Goal: Contribute content: Contribute content

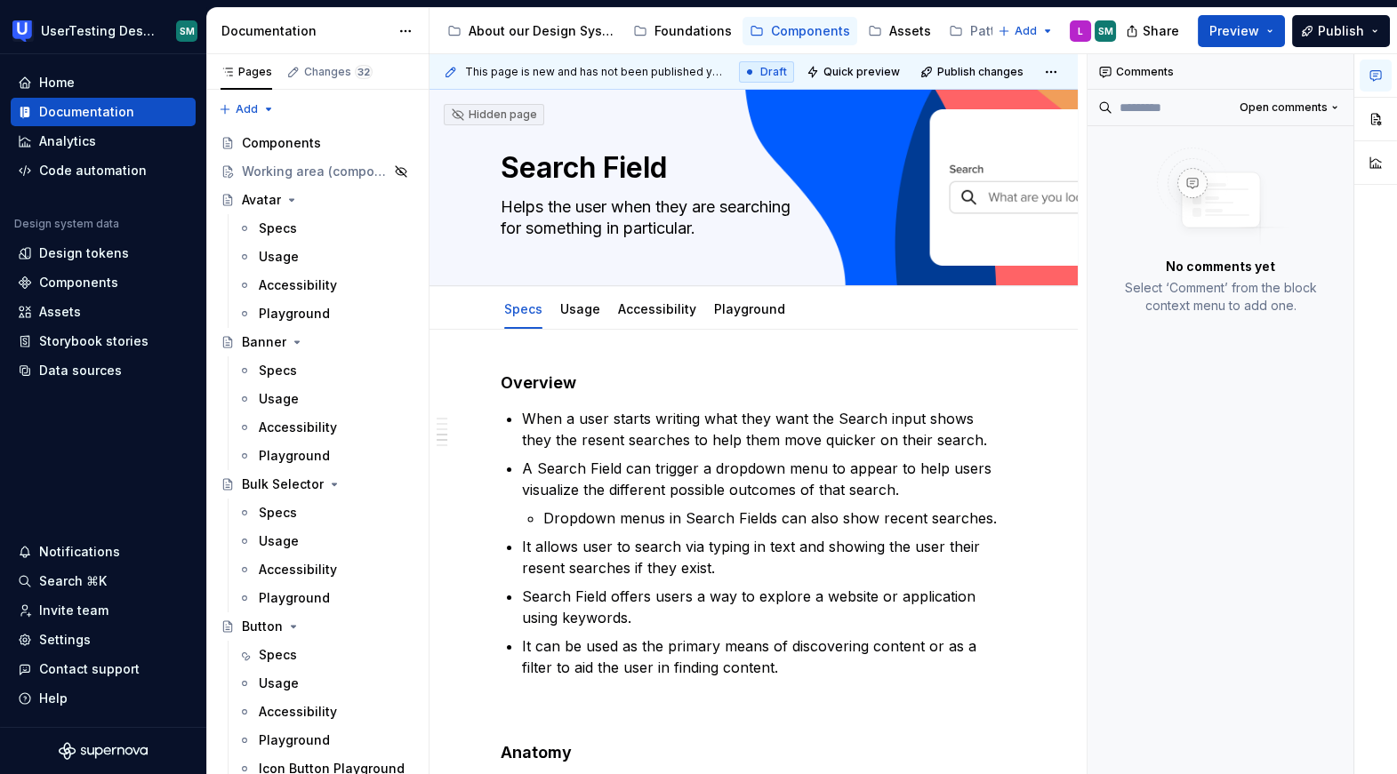
scroll to position [1439, 0]
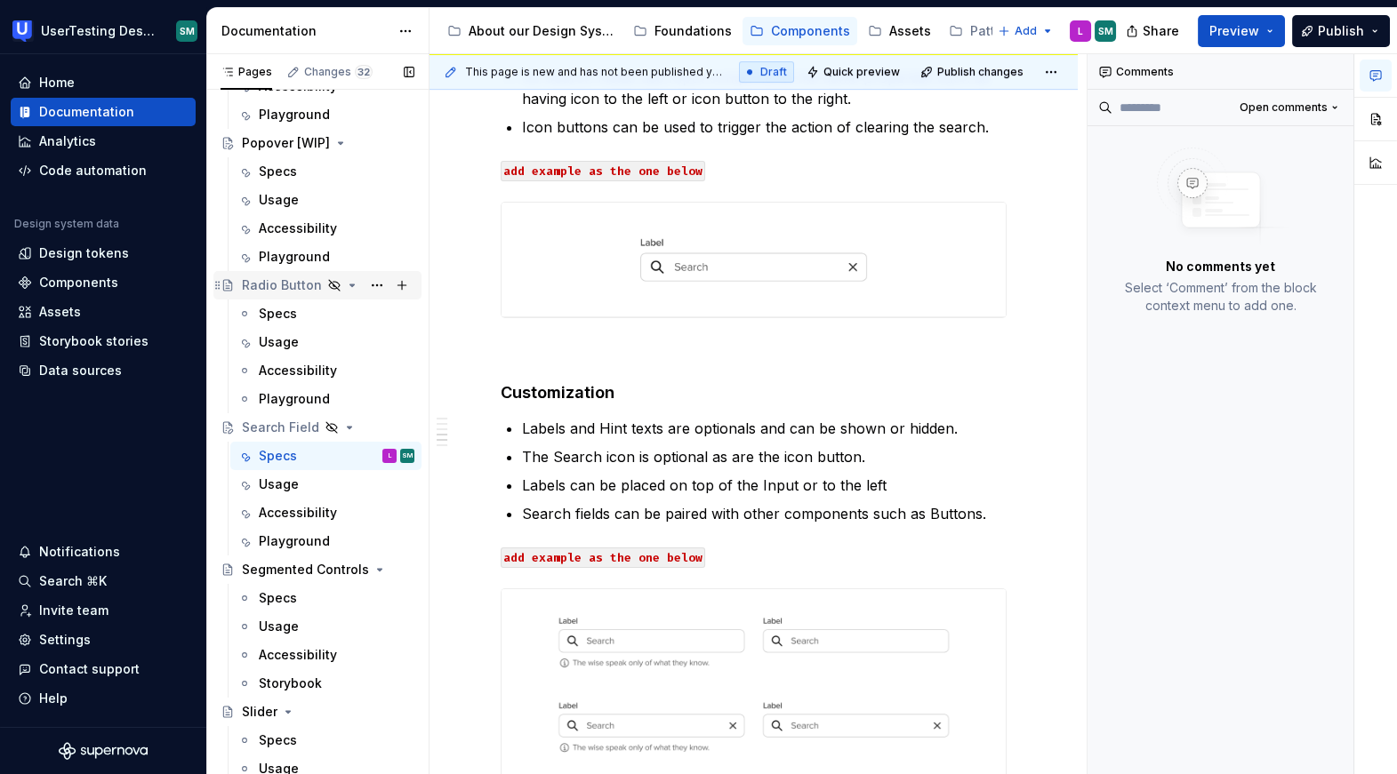
click at [292, 286] on div "Radio Button" at bounding box center [282, 285] width 80 height 18
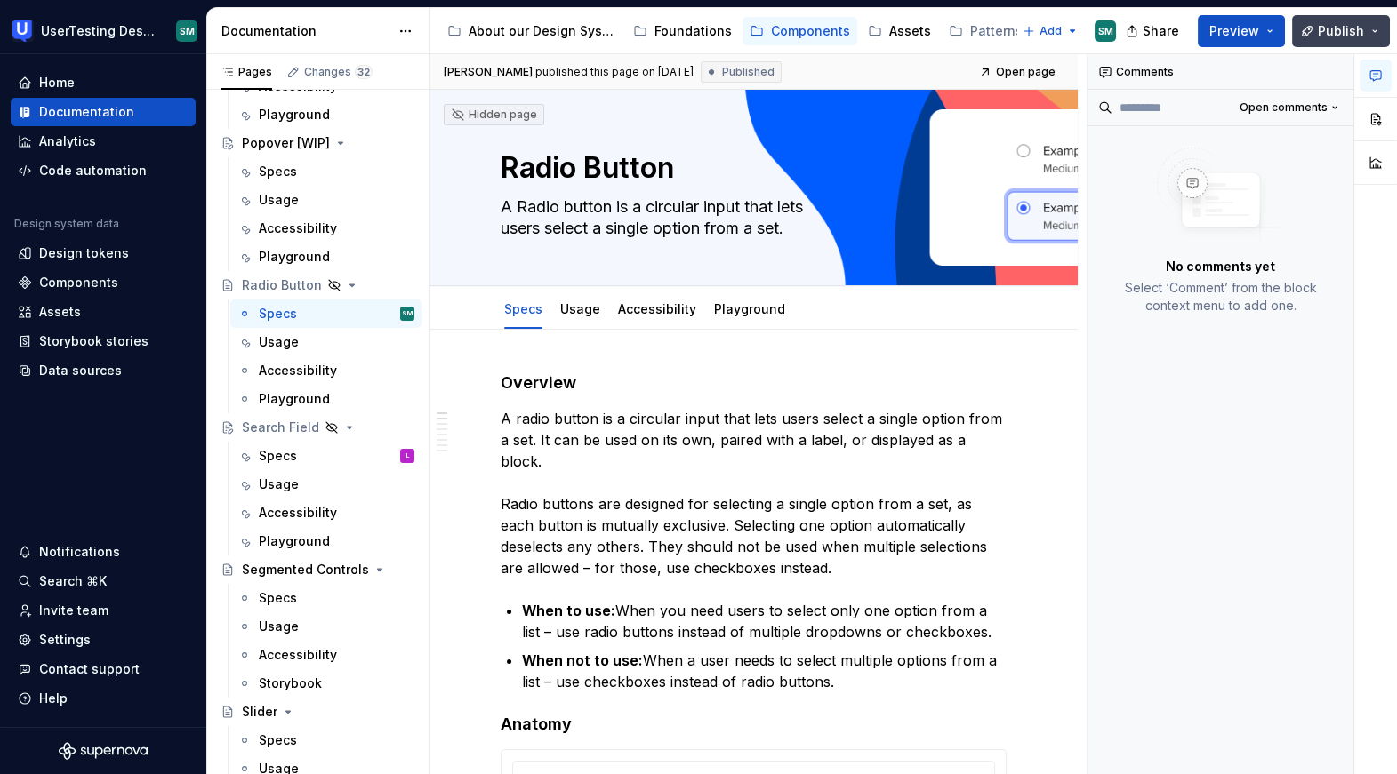
click at [1313, 30] on button "Publish" at bounding box center [1341, 31] width 98 height 32
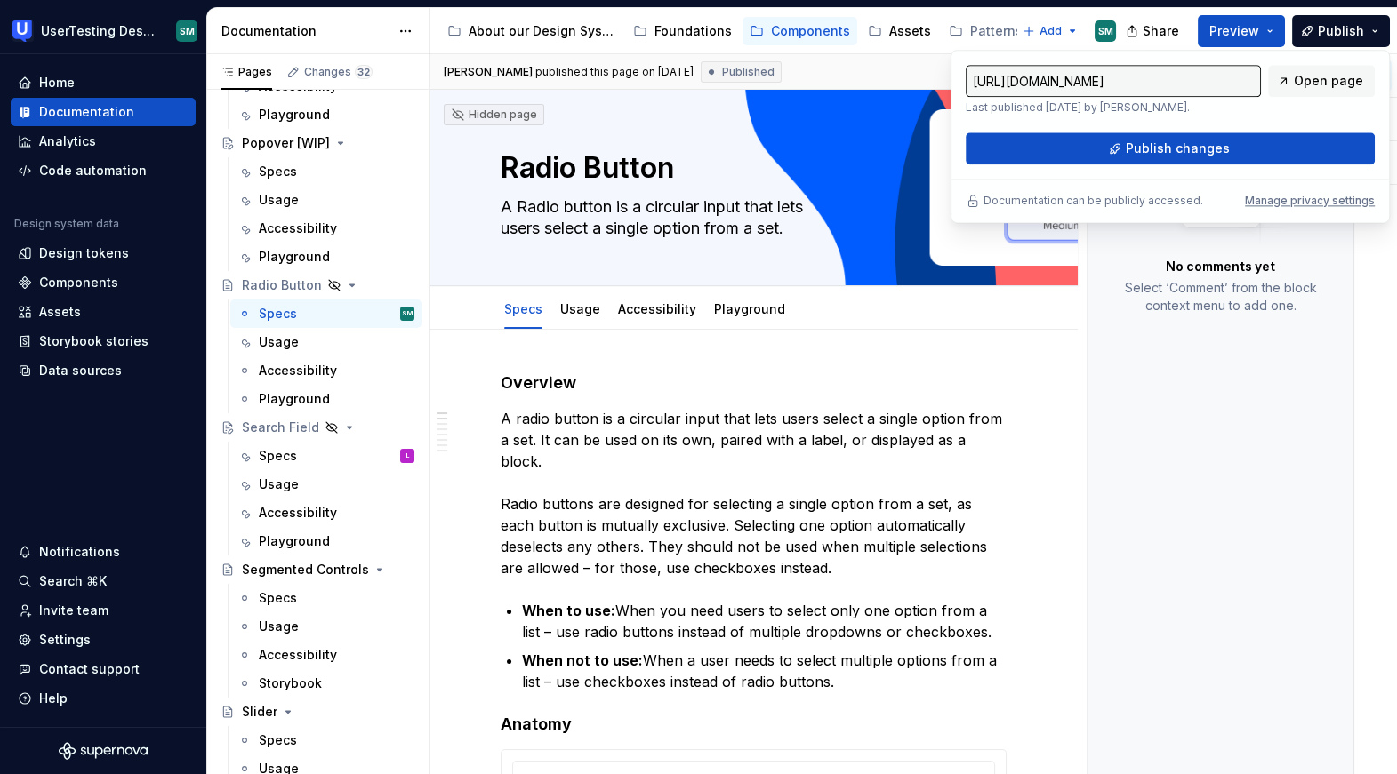
click at [1221, 84] on input "[URL][DOMAIN_NAME]" at bounding box center [1112, 81] width 295 height 32
drag, startPoint x: 1229, startPoint y: 82, endPoint x: 1338, endPoint y: 100, distance: 109.9
click at [1338, 100] on div "[URL][DOMAIN_NAME] Last published [DATE] by [PERSON_NAME]. Open page" at bounding box center [1169, 90] width 409 height 50
click at [1233, 76] on input "[URL][DOMAIN_NAME]" at bounding box center [1112, 81] width 295 height 32
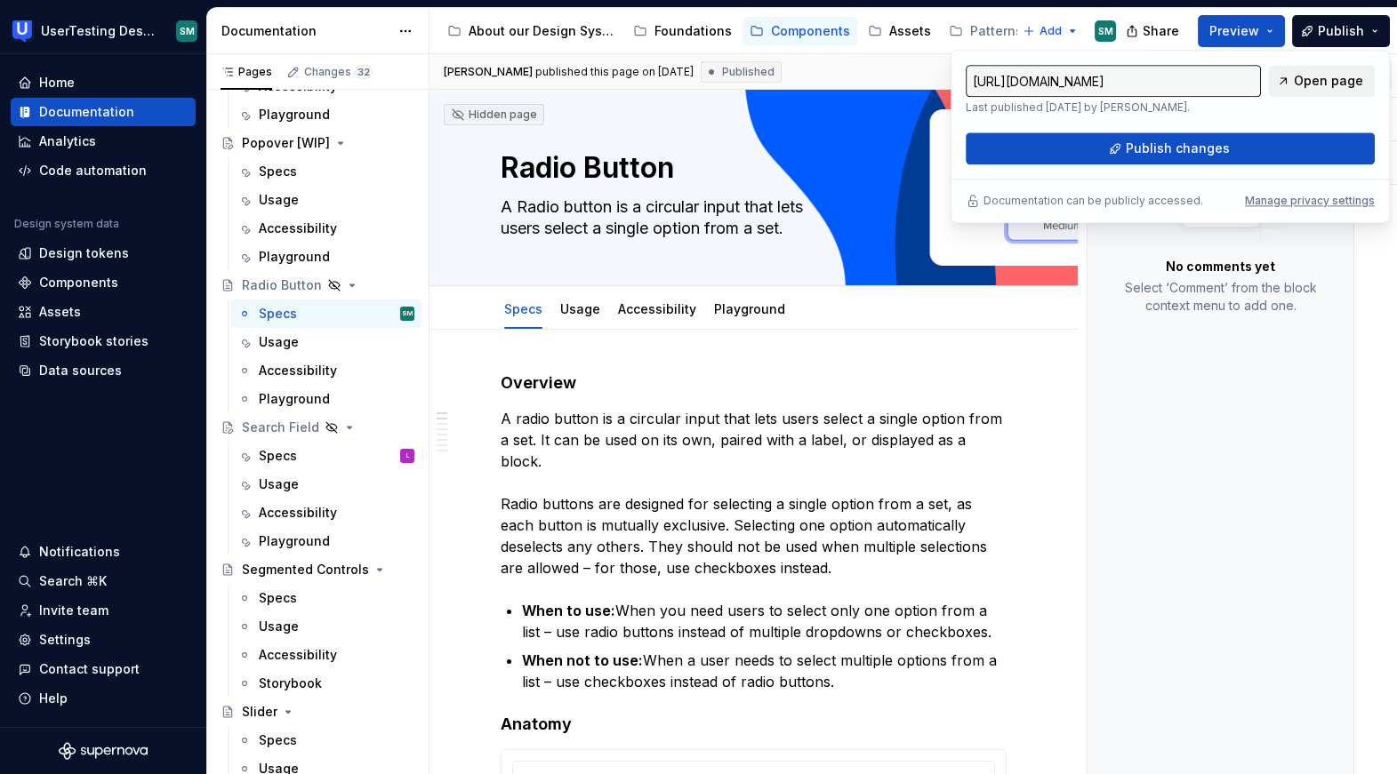
drag, startPoint x: 1244, startPoint y: 79, endPoint x: 1314, endPoint y: 87, distance: 70.7
click at [1314, 87] on div "[URL][DOMAIN_NAME] Last published [DATE] by [PERSON_NAME]. Open page" at bounding box center [1169, 90] width 409 height 50
type textarea "*"
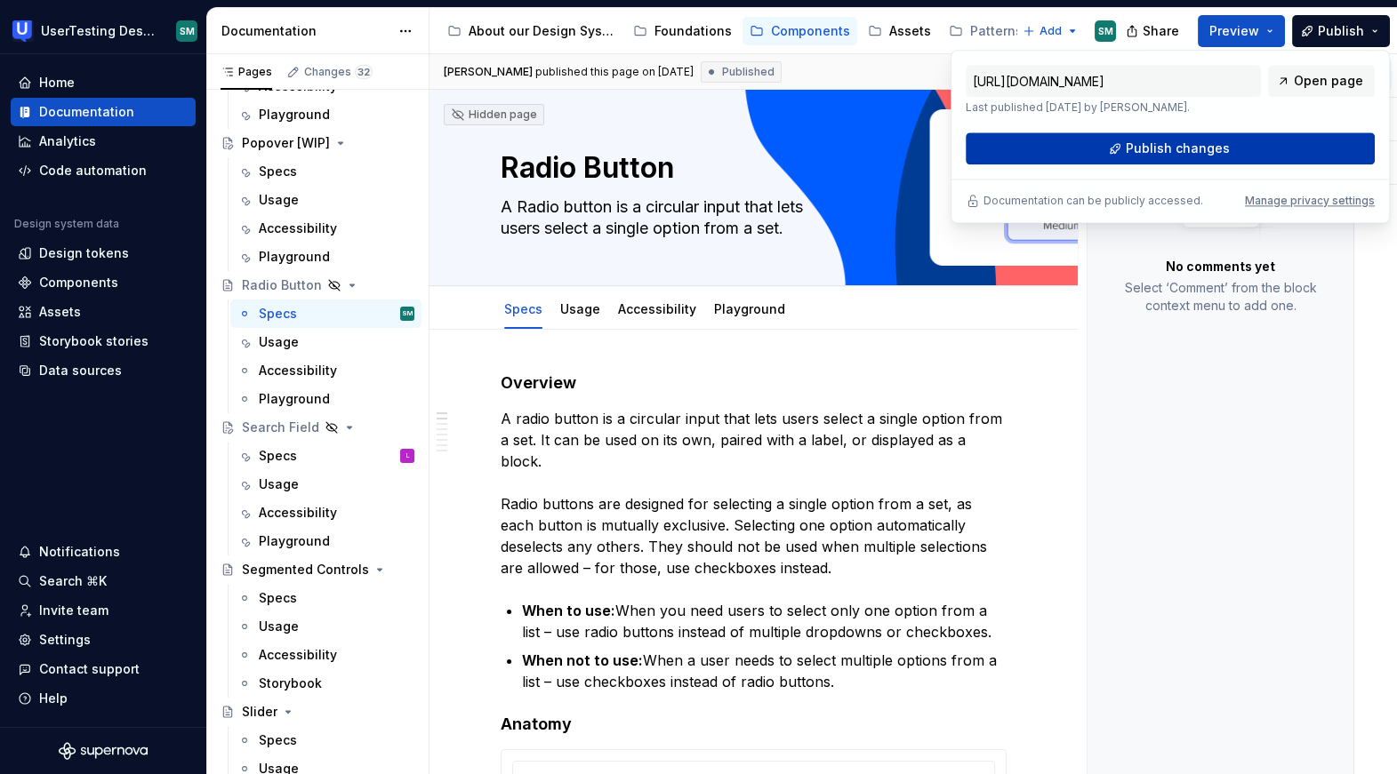
scroll to position [0, 0]
click at [1270, 144] on button "Publish changes" at bounding box center [1169, 148] width 409 height 32
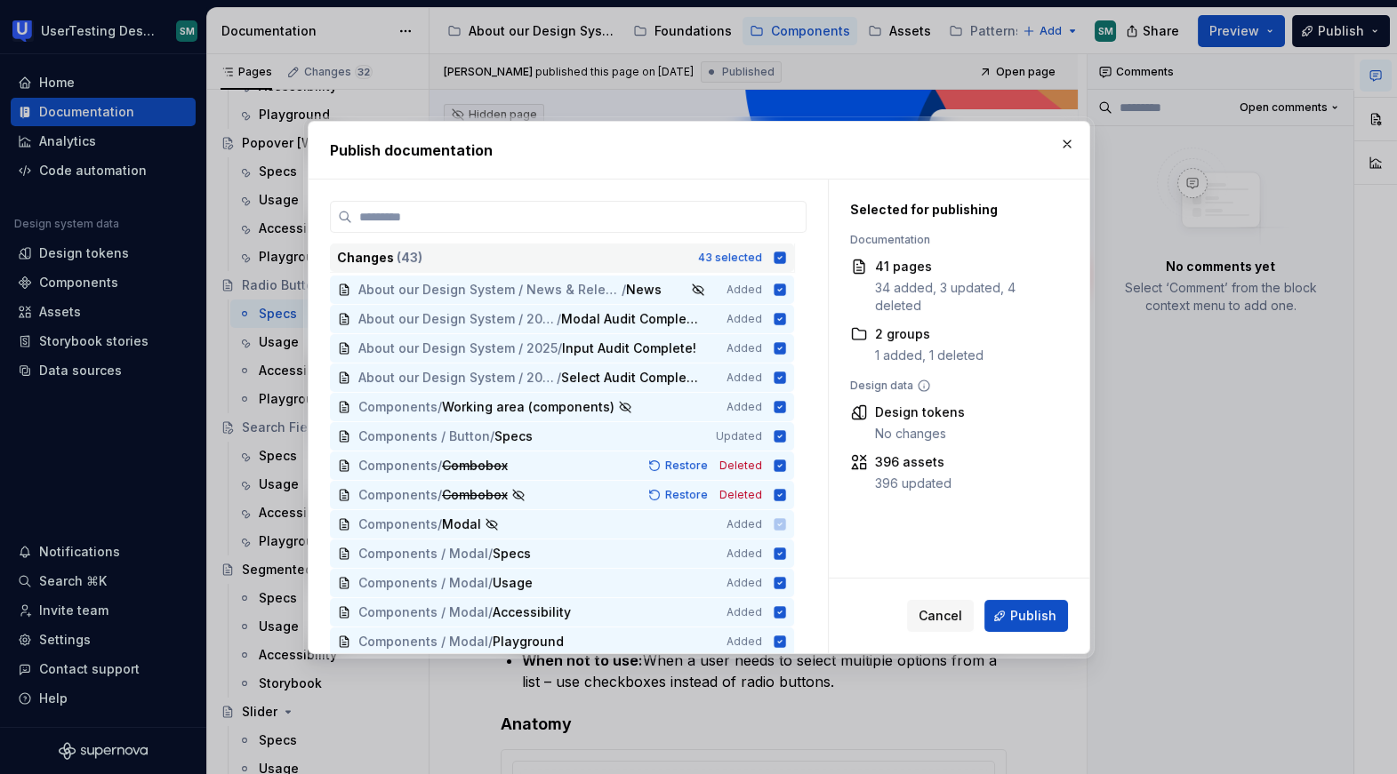
click at [785, 259] on icon at bounding box center [779, 258] width 12 height 12
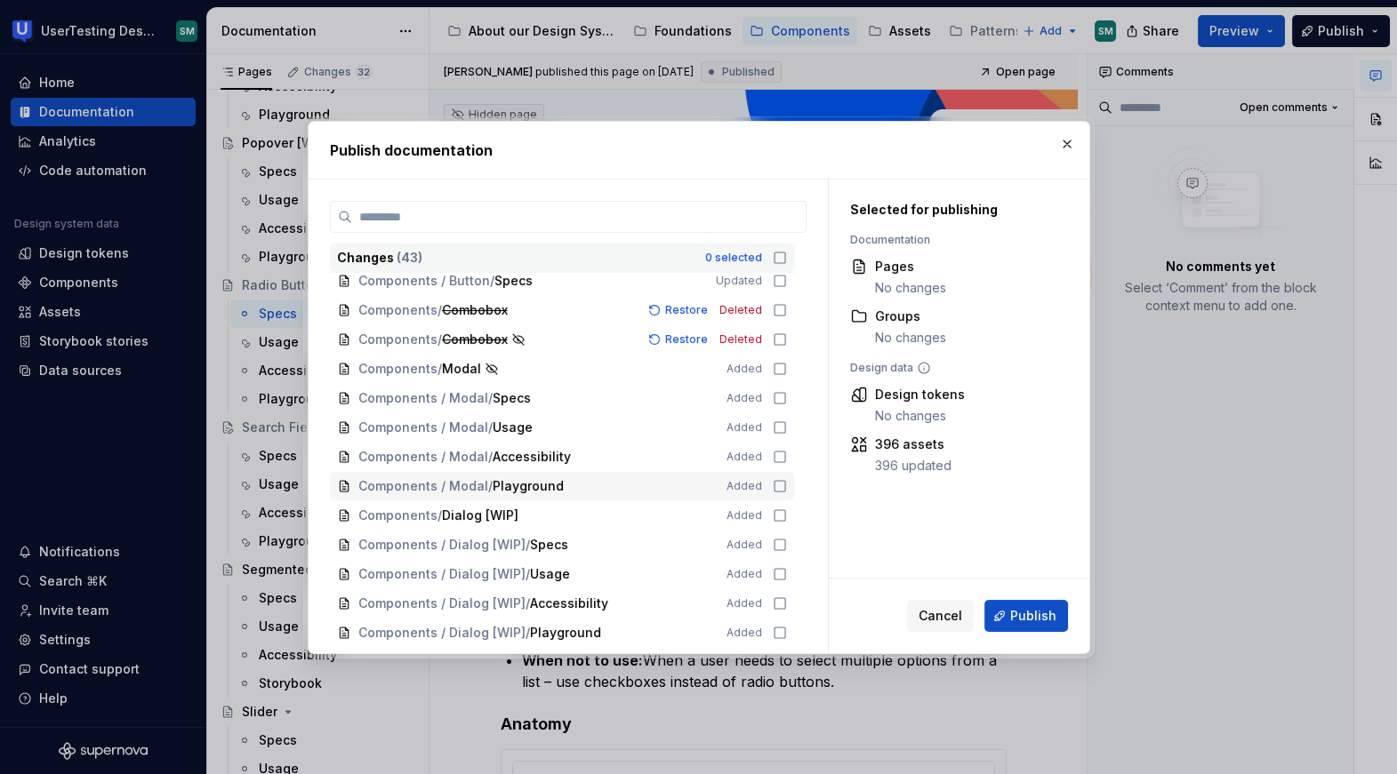
scroll to position [268, 0]
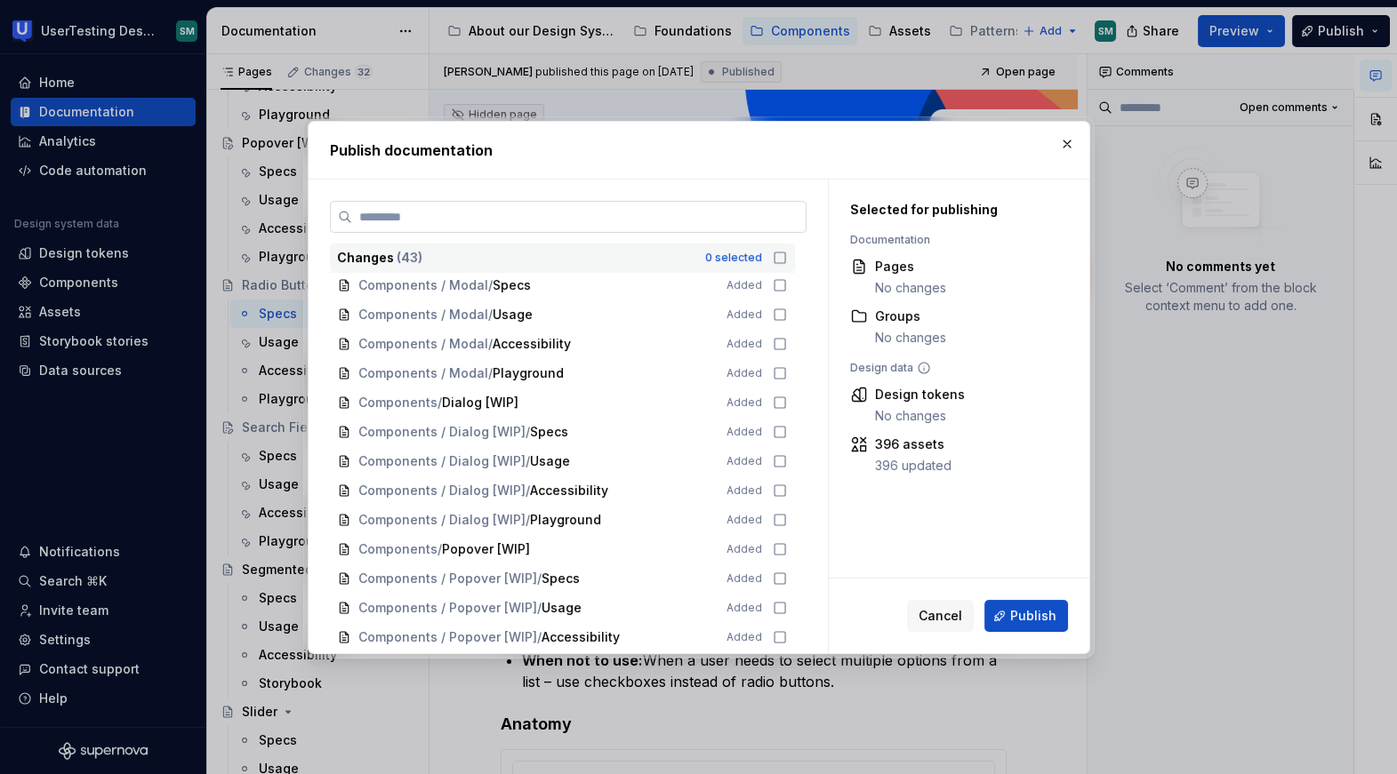
click at [546, 230] on label at bounding box center [568, 217] width 477 height 32
click at [546, 226] on input "search" at bounding box center [578, 217] width 453 height 18
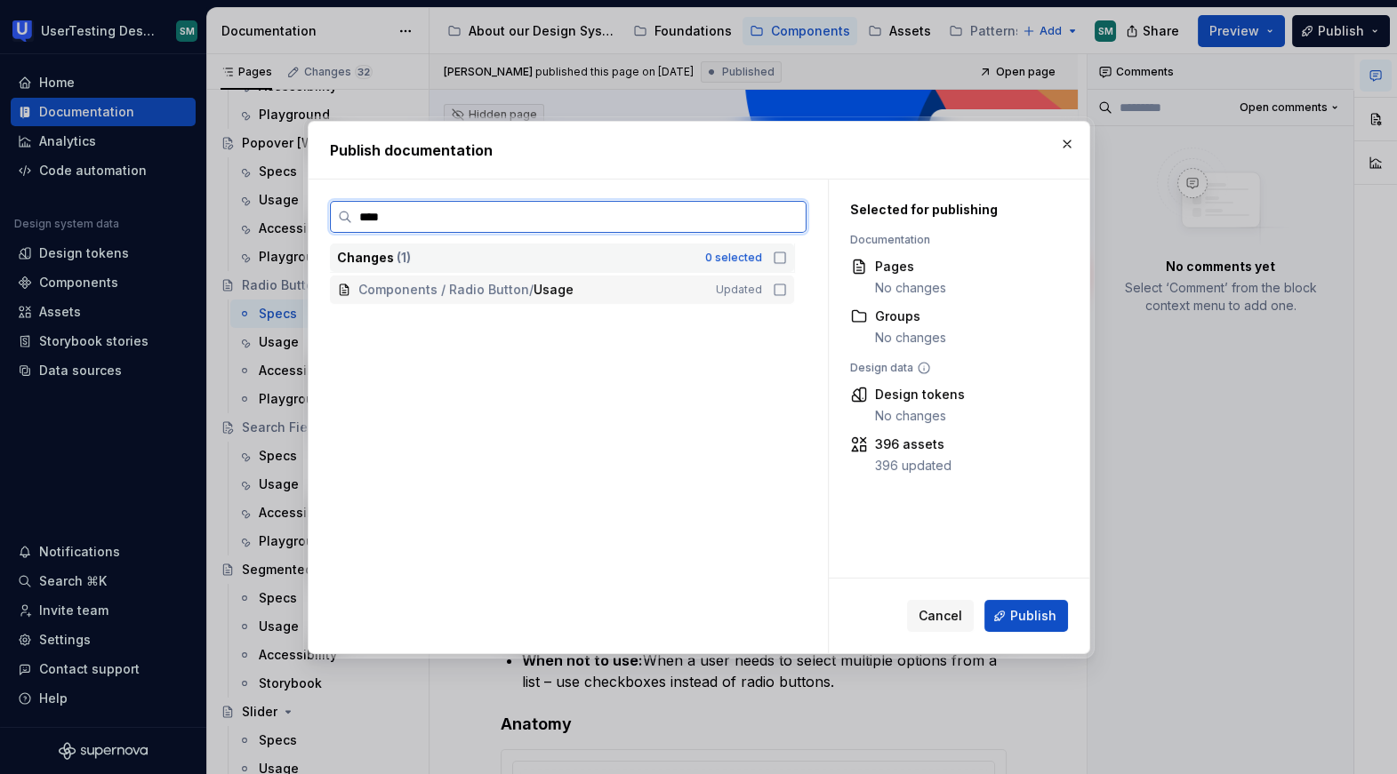
type input "*****"
click at [787, 294] on icon at bounding box center [780, 290] width 14 height 14
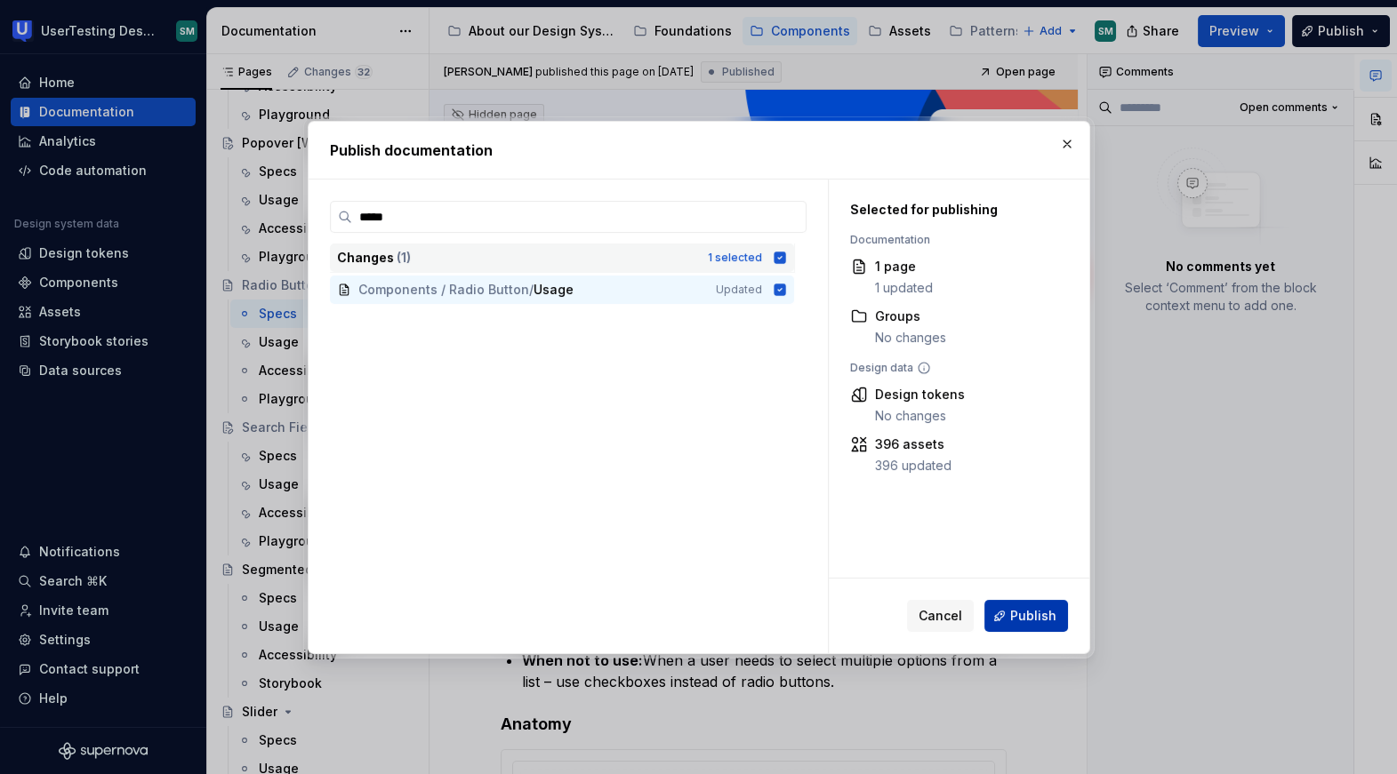
click at [1036, 623] on span "Publish" at bounding box center [1033, 616] width 46 height 18
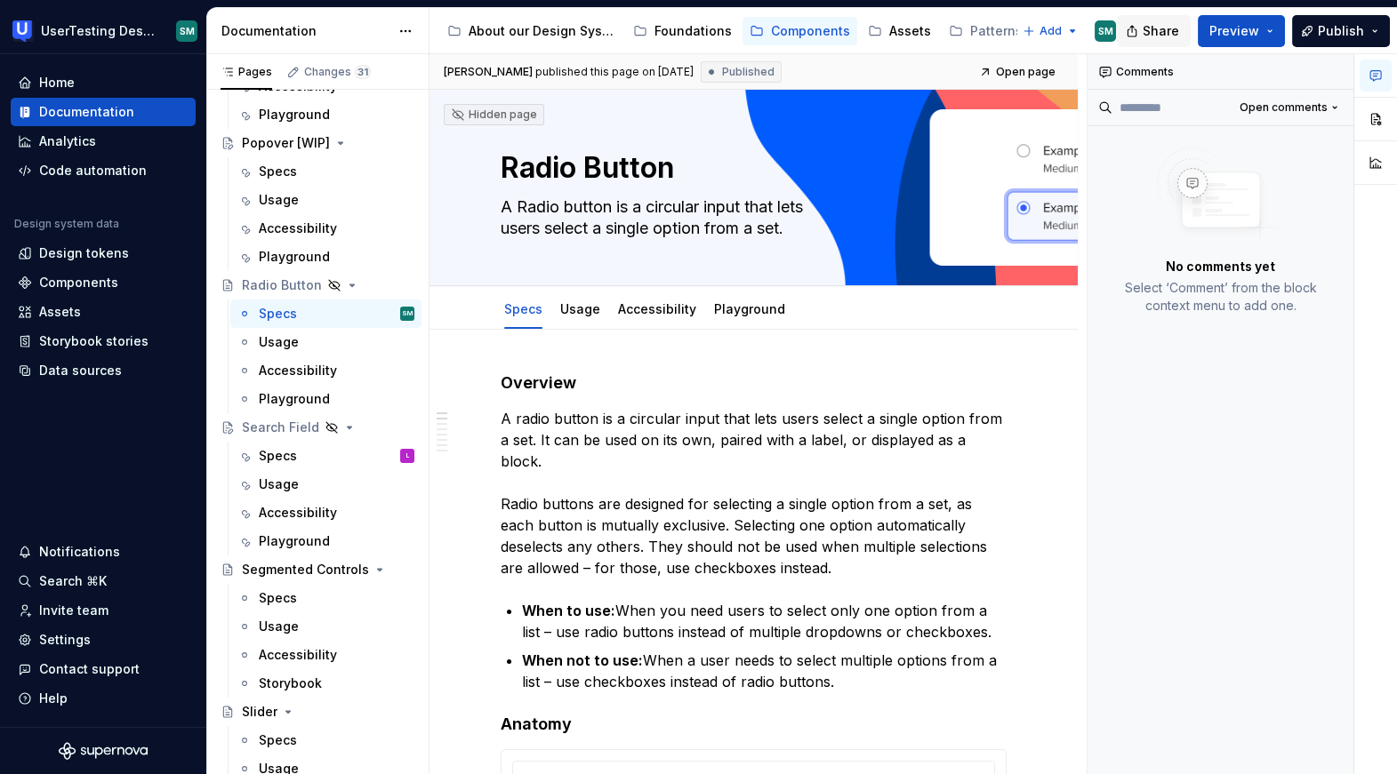
click at [1174, 35] on span "Share" at bounding box center [1160, 31] width 36 height 18
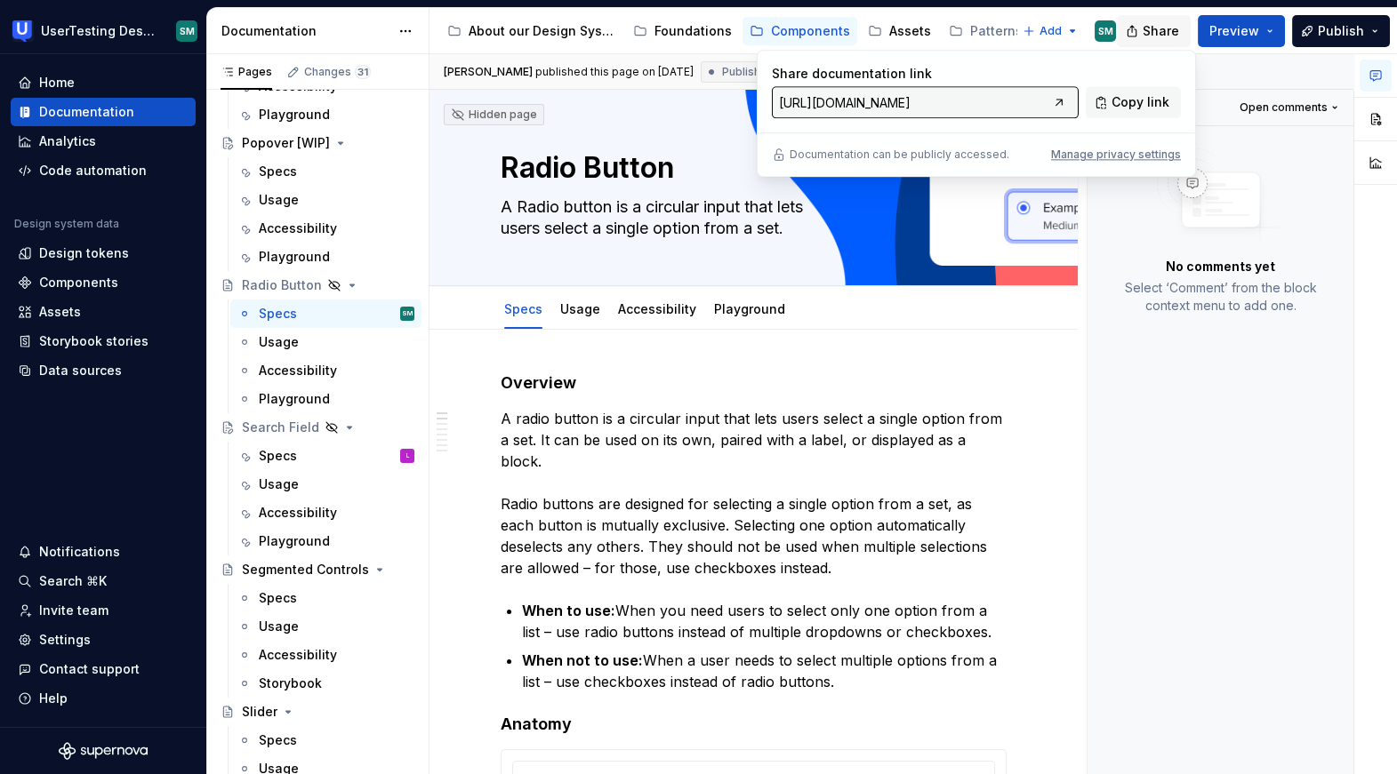
type textarea "*"
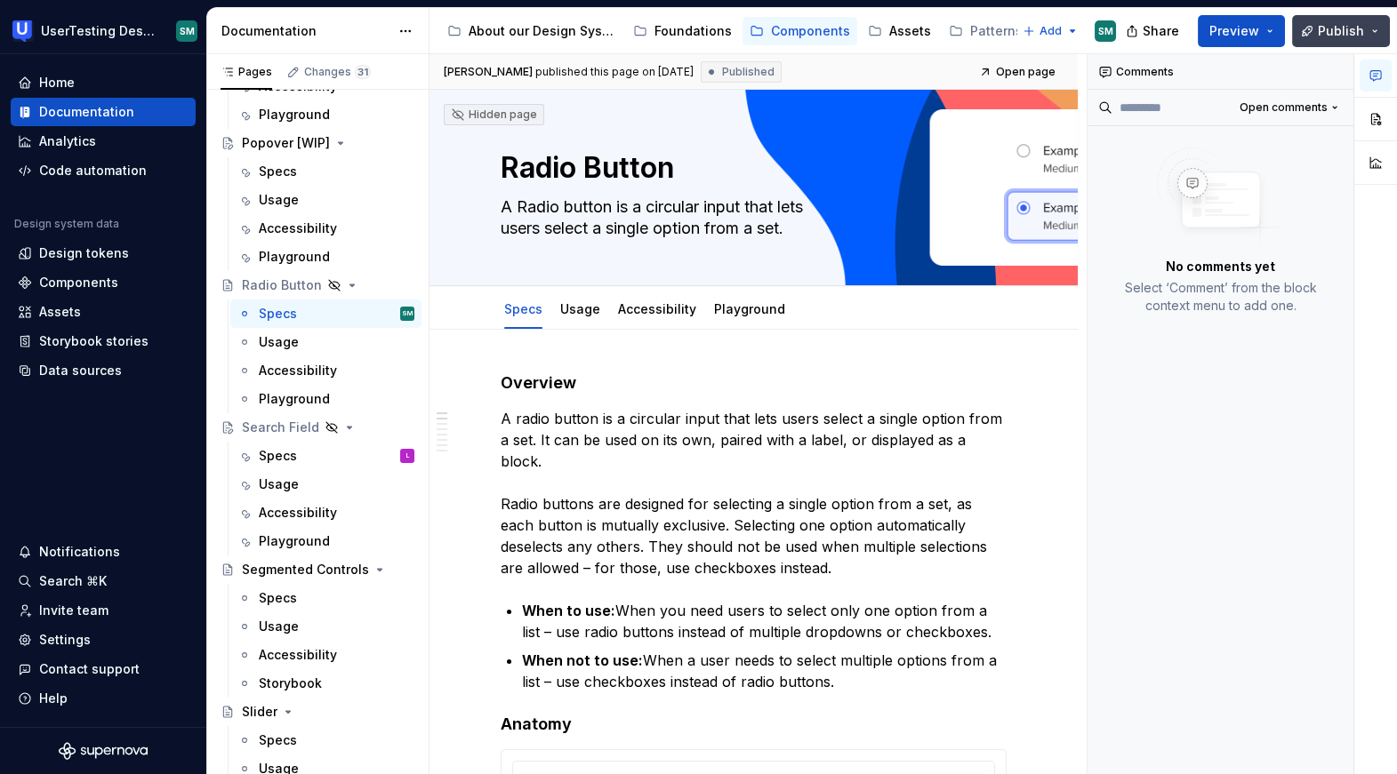
click at [1372, 36] on button "Publish" at bounding box center [1341, 31] width 98 height 32
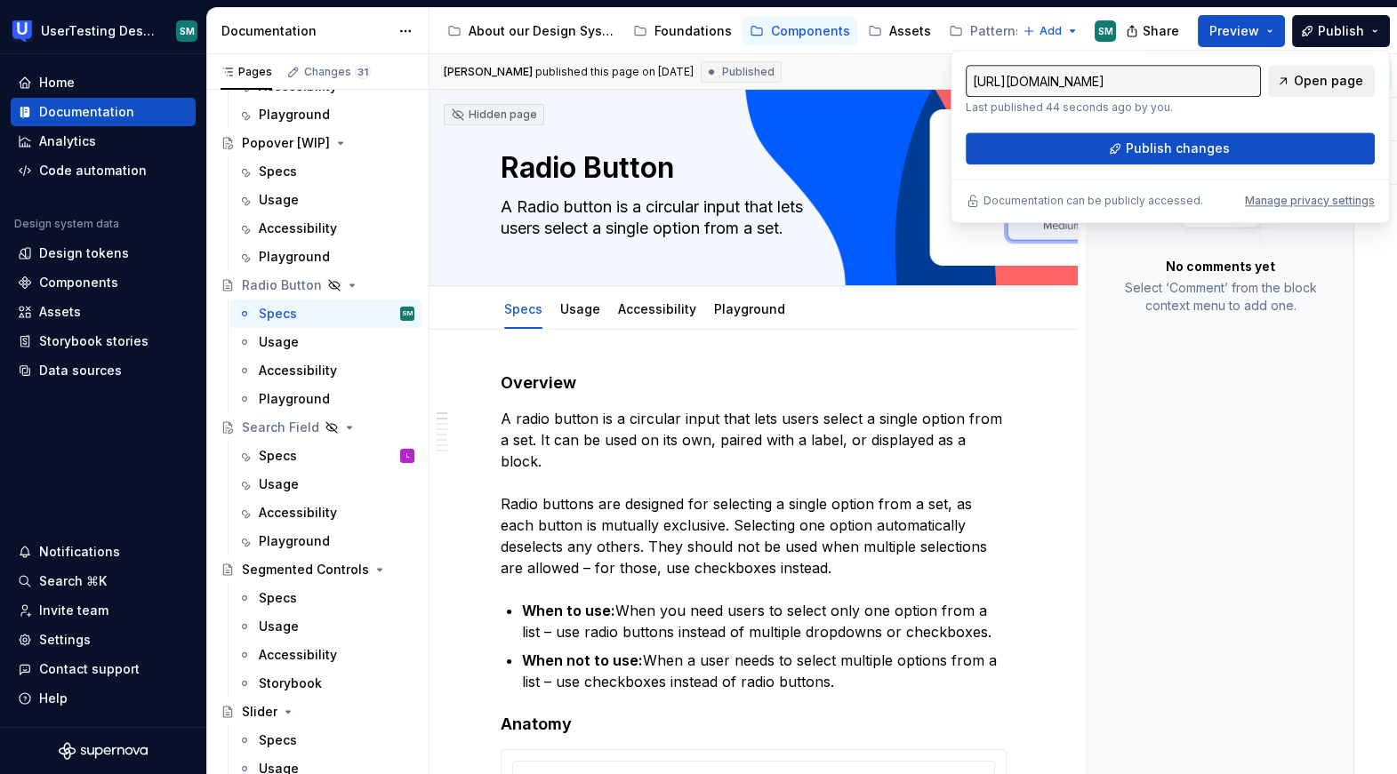
click at [1312, 91] on link "Open page" at bounding box center [1321, 81] width 107 height 32
click at [1219, 456] on div "Comments Open comments No comments yet Select ‘Comment’ from the block context …" at bounding box center [1220, 414] width 267 height 721
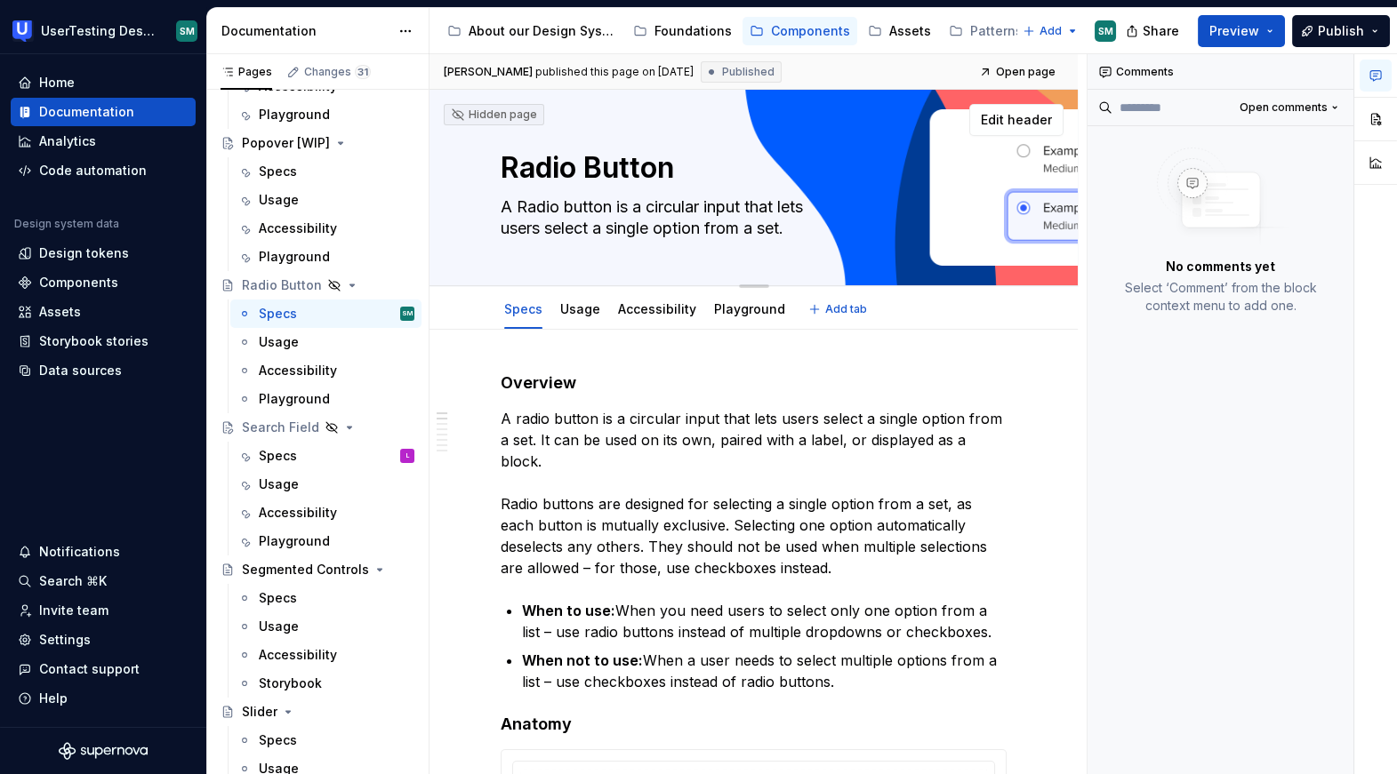
click at [500, 114] on div "Hidden page" at bounding box center [494, 115] width 86 height 14
click at [485, 114] on div "Hidden page" at bounding box center [494, 115] width 86 height 14
click at [1045, 115] on span "Edit header" at bounding box center [1016, 120] width 71 height 18
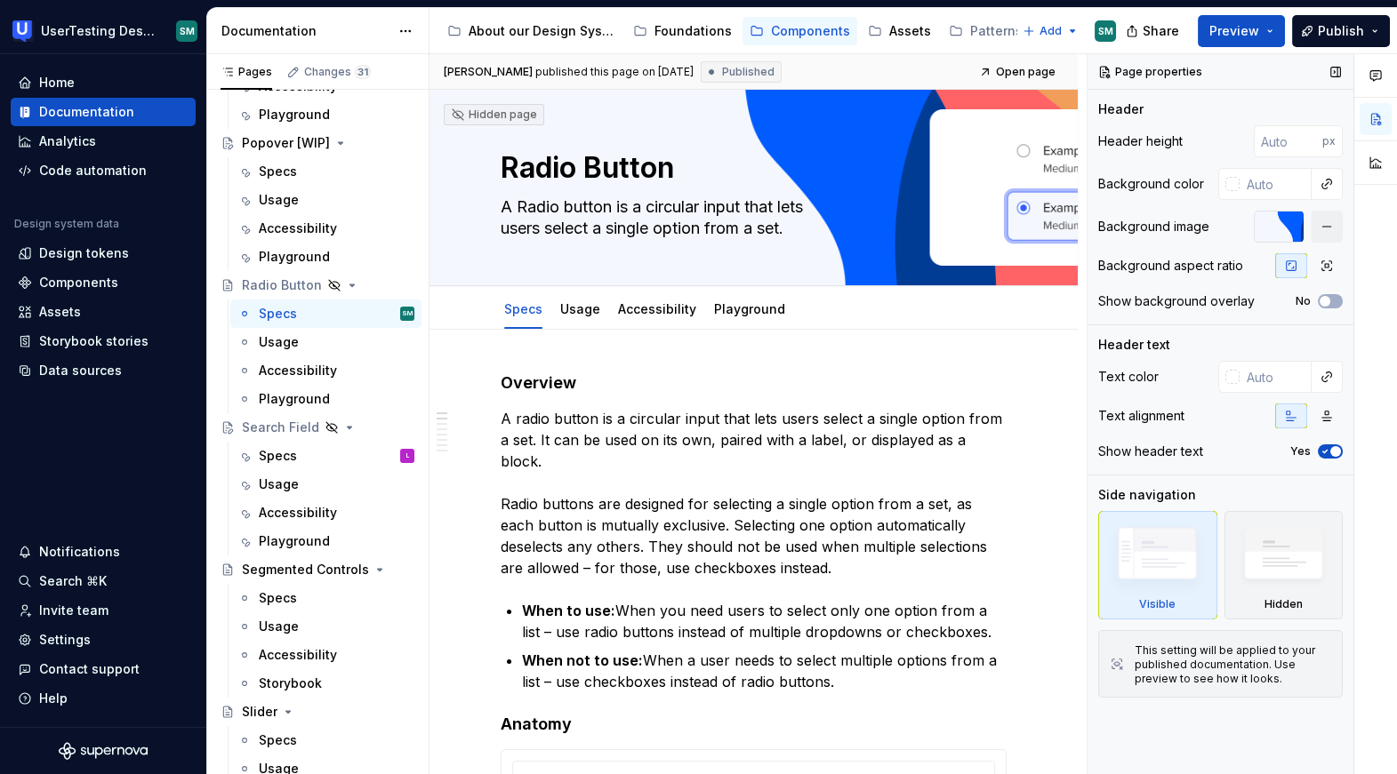
click at [1136, 590] on img at bounding box center [1157, 557] width 102 height 77
click at [468, 108] on div "Hidden page" at bounding box center [494, 115] width 86 height 14
click at [456, 116] on icon at bounding box center [458, 115] width 14 height 14
click at [1045, 68] on span "Open page" at bounding box center [1026, 72] width 60 height 14
click at [346, 282] on icon "Page tree" at bounding box center [352, 285] width 14 height 14
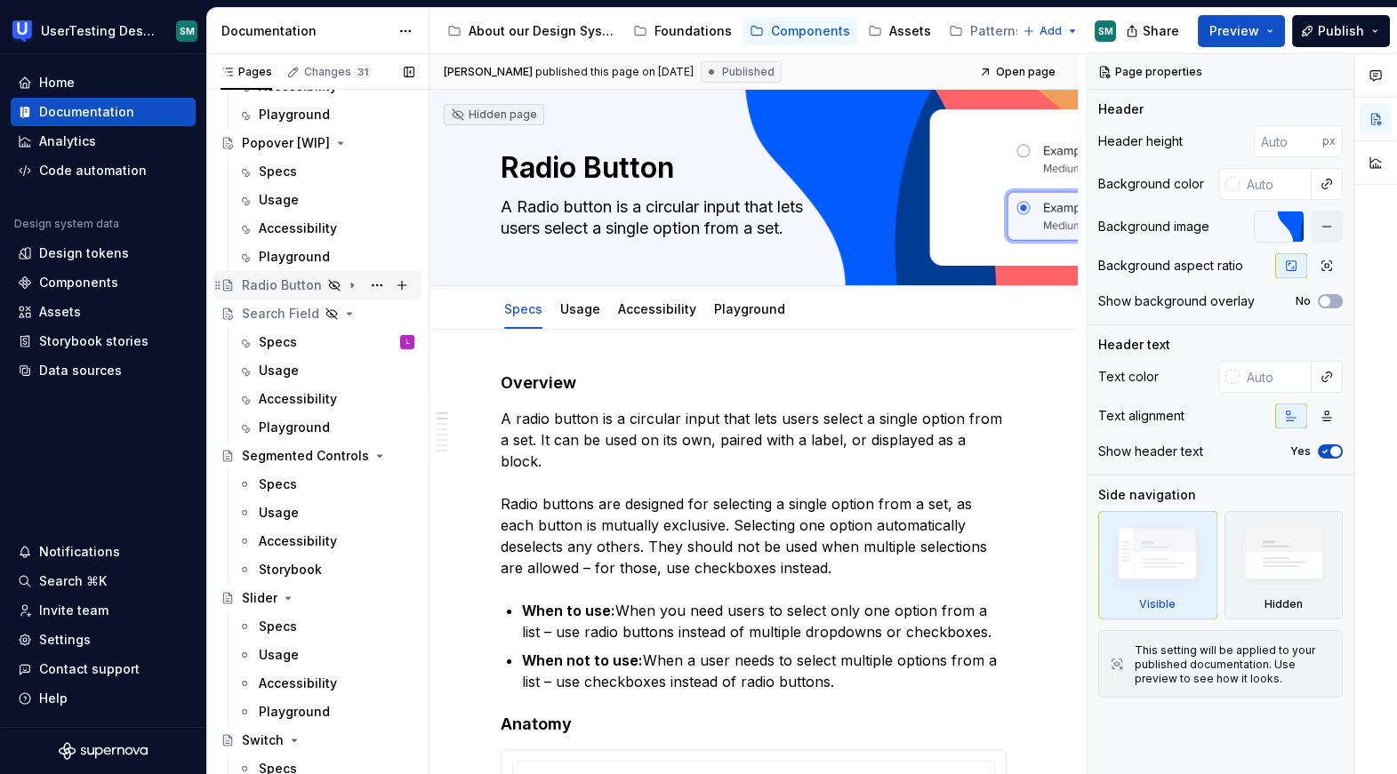
click at [346, 282] on icon "Page tree" at bounding box center [352, 285] width 14 height 14
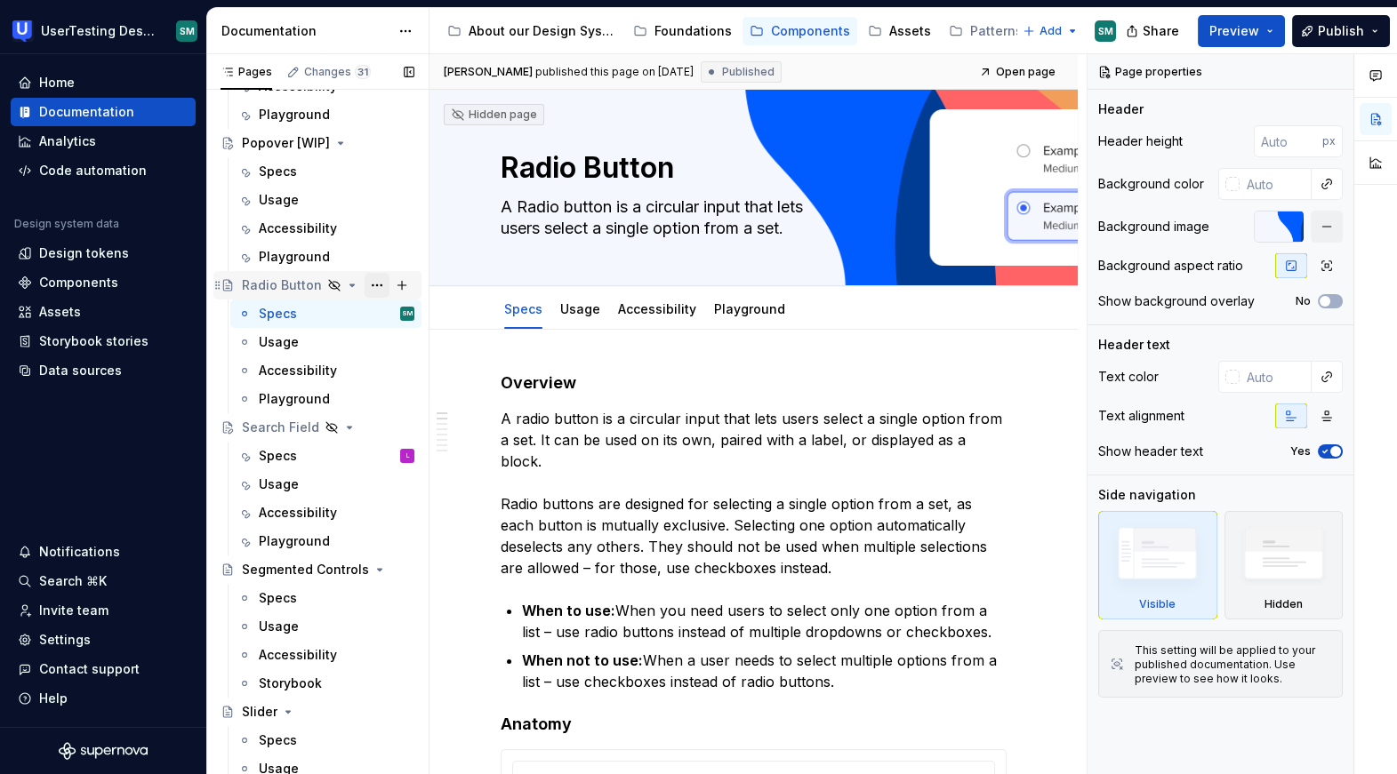
click at [373, 284] on button "Page tree" at bounding box center [376, 285] width 25 height 25
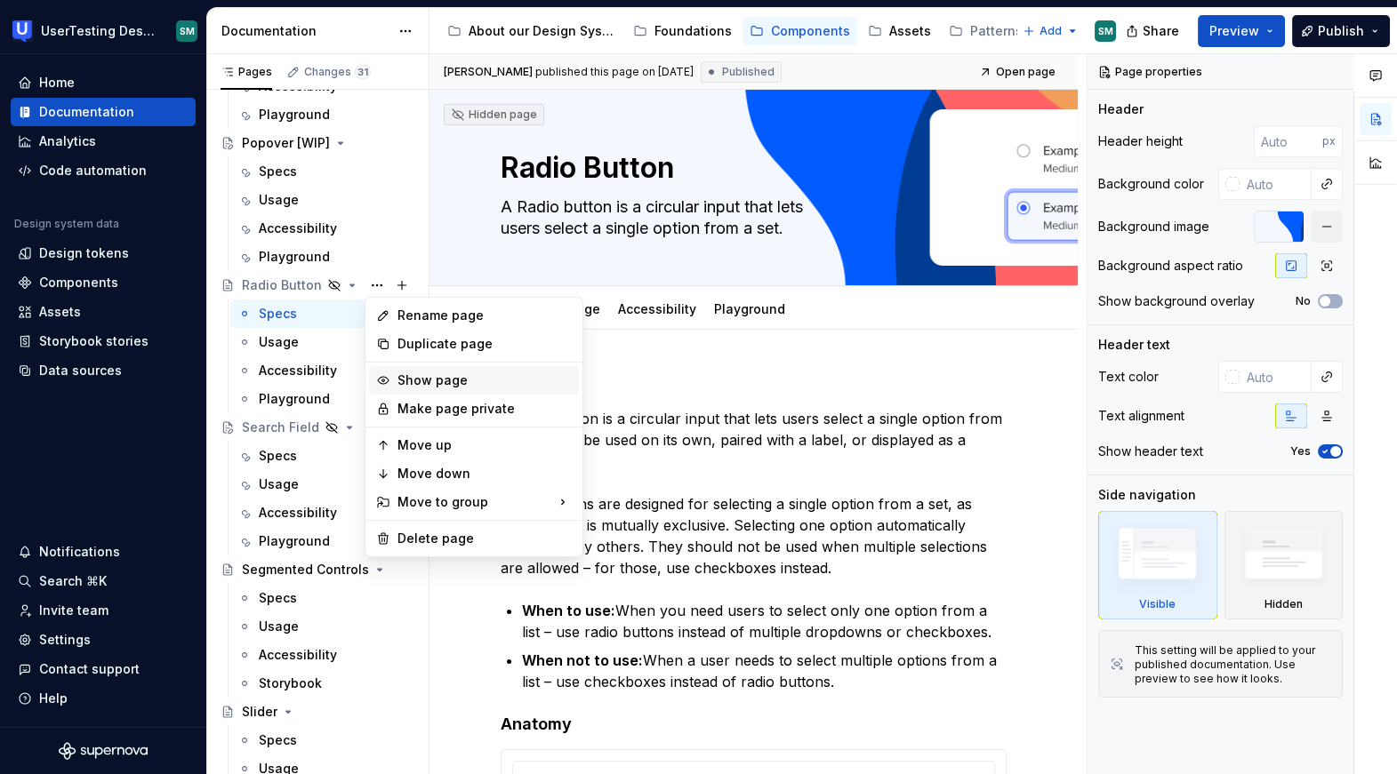
click at [453, 380] on div "Show page" at bounding box center [484, 381] width 174 height 18
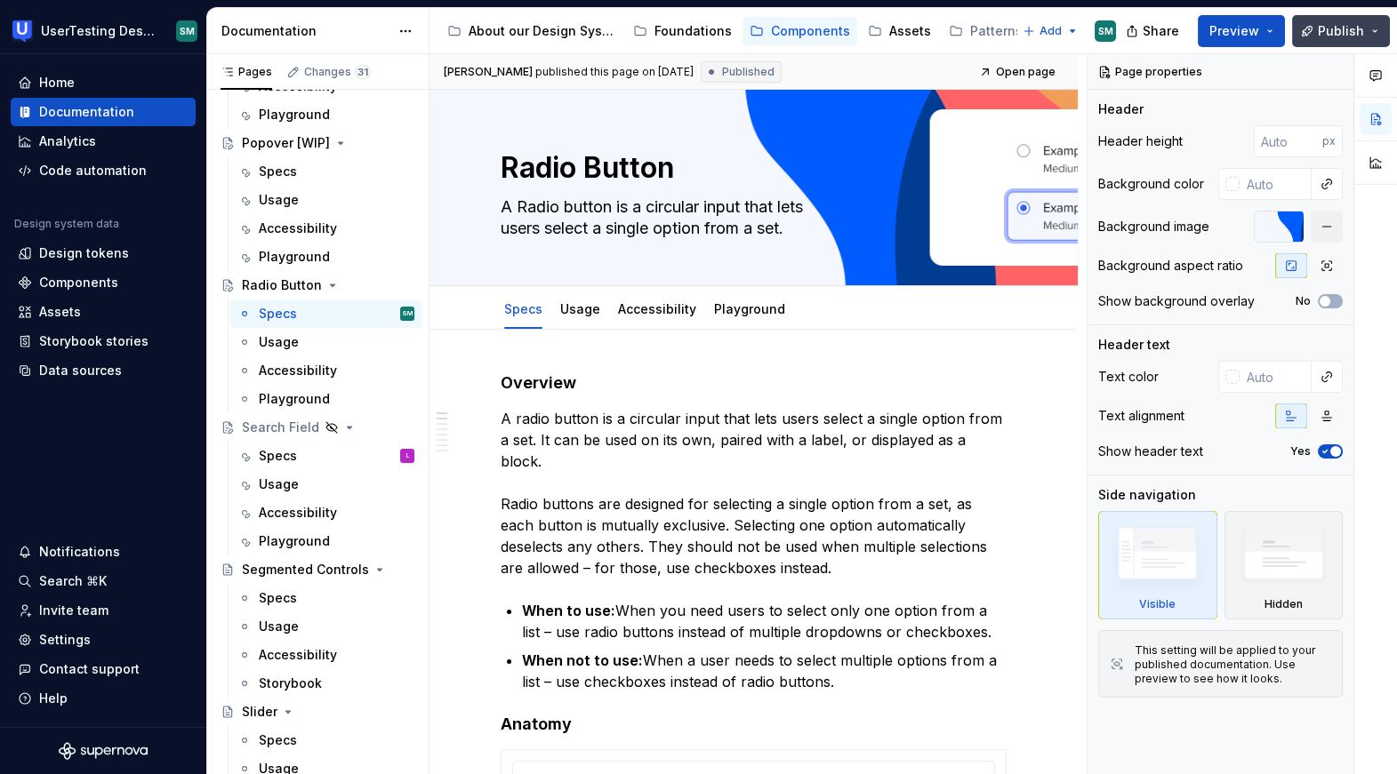
click at [1372, 28] on button "Publish" at bounding box center [1341, 31] width 98 height 32
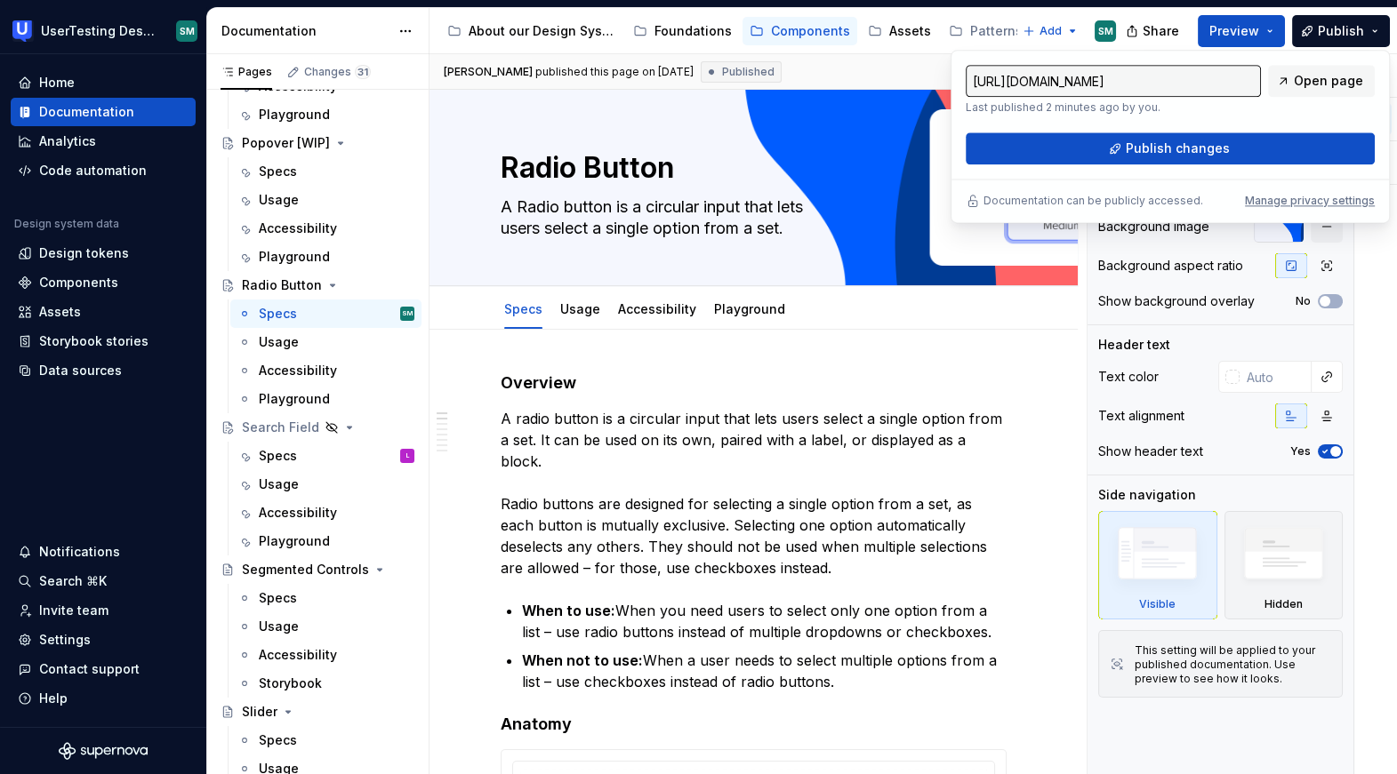
type textarea "*"
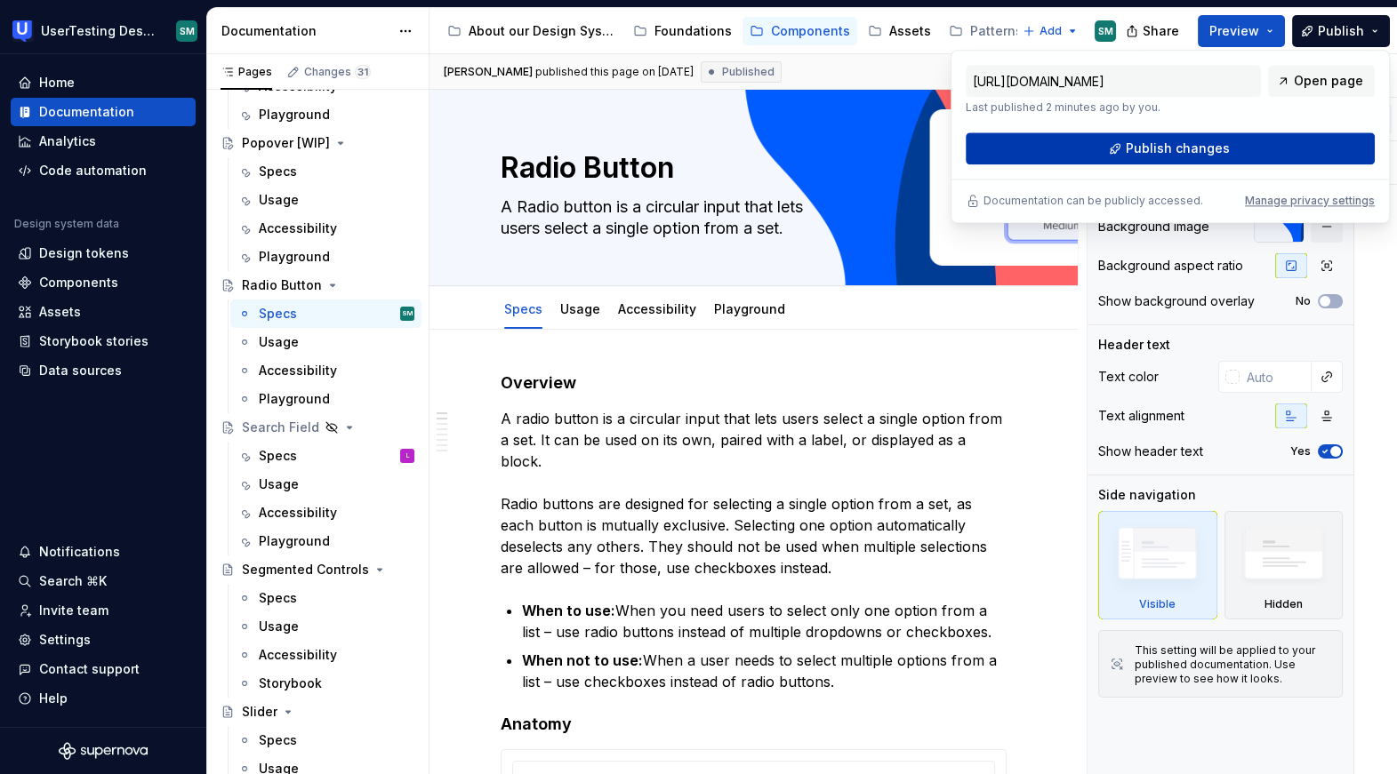
click at [1196, 150] on span "Publish changes" at bounding box center [1177, 149] width 104 height 18
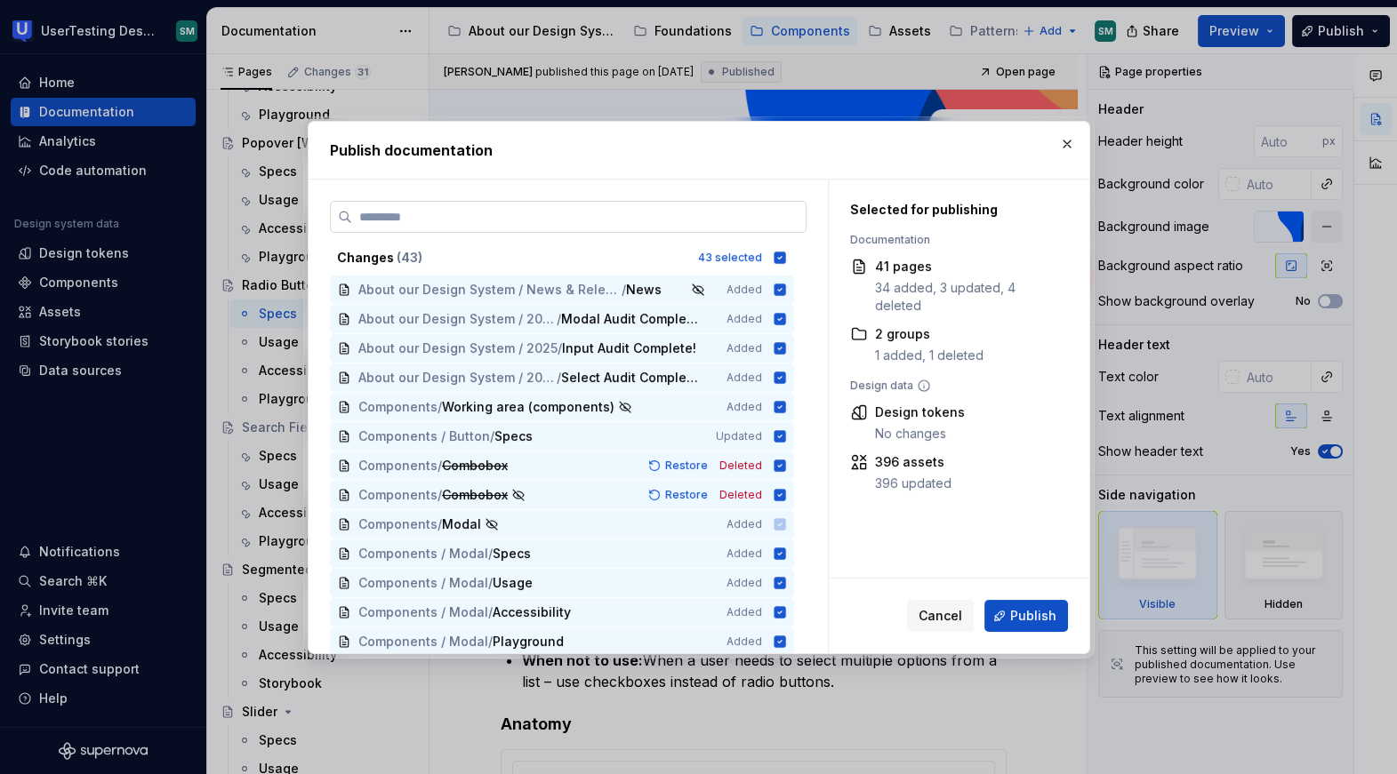
click at [592, 211] on input "search" at bounding box center [578, 217] width 453 height 18
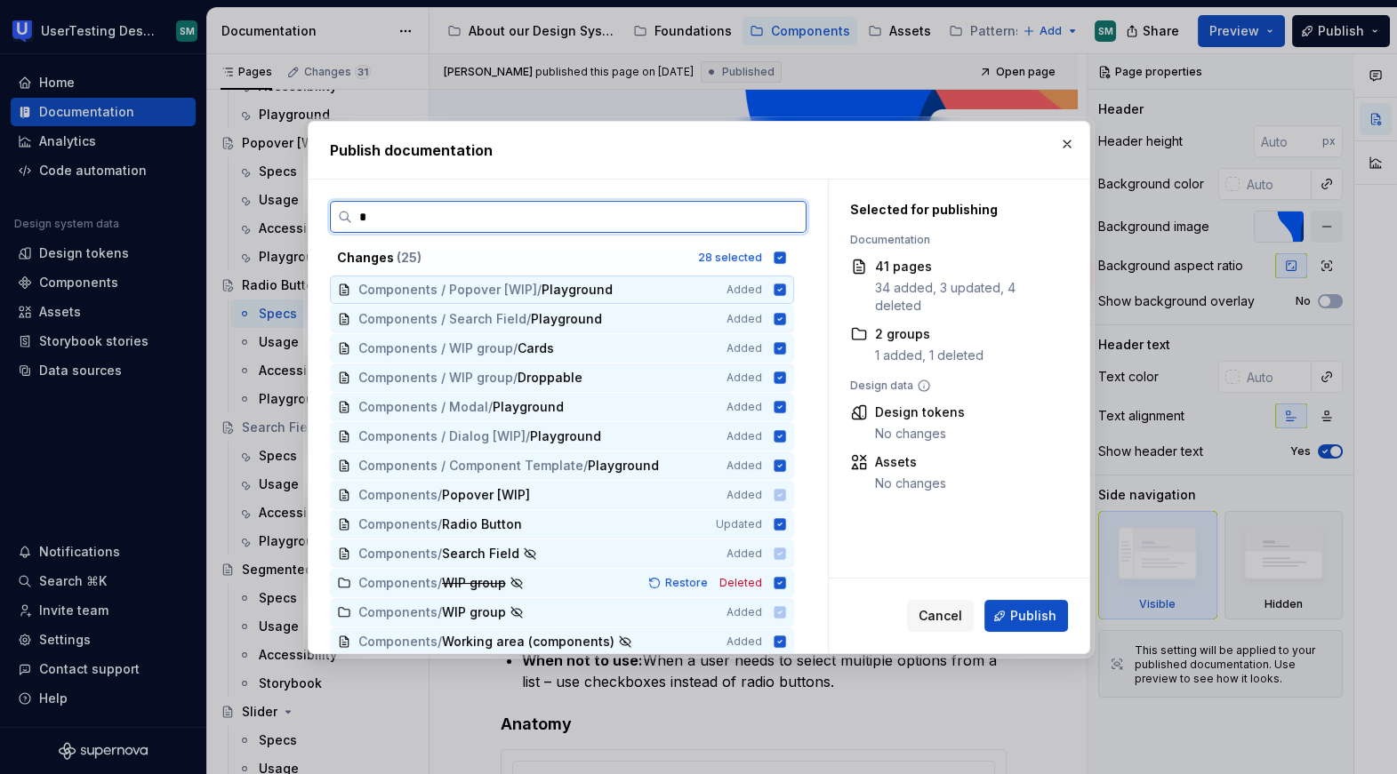
type input "**"
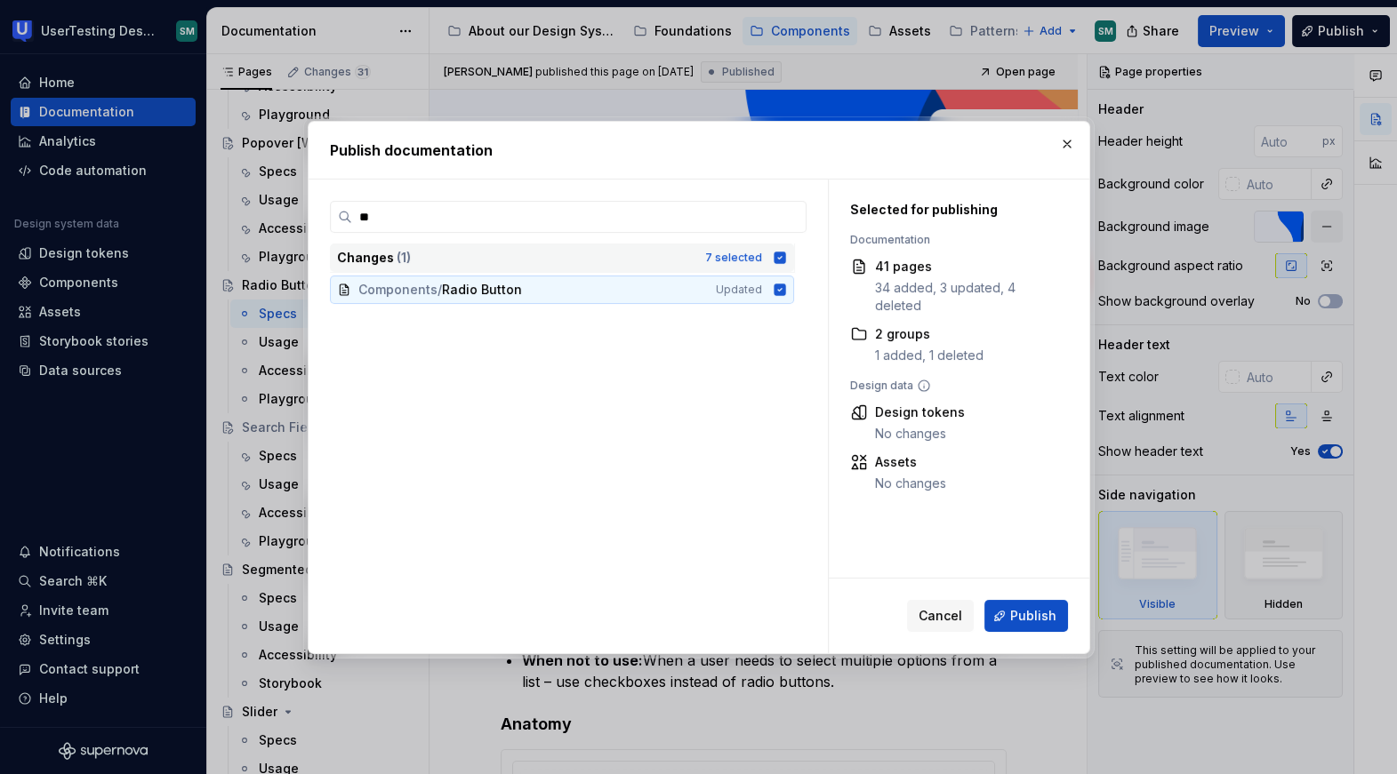
click at [785, 253] on icon at bounding box center [779, 258] width 12 height 12
click at [671, 206] on label "**" at bounding box center [568, 217] width 477 height 32
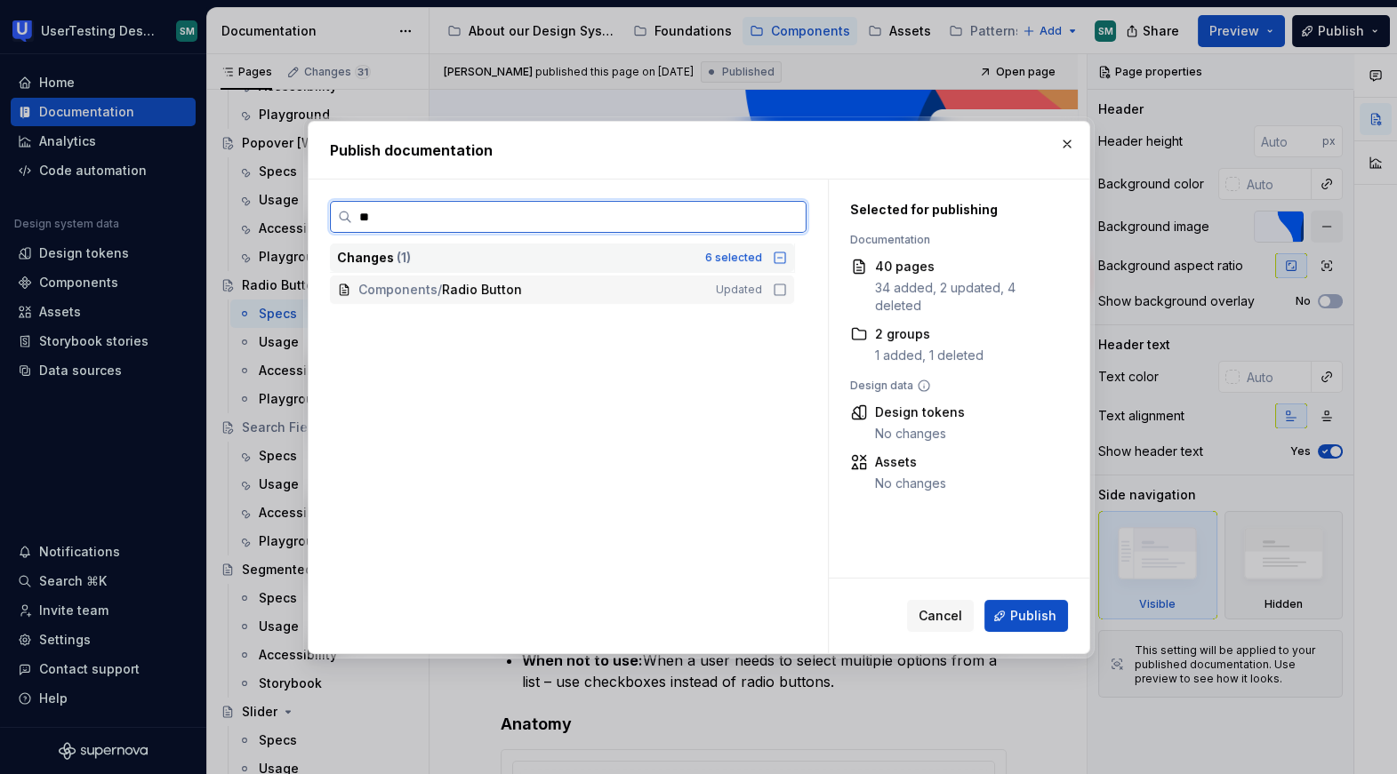
click at [671, 208] on input "**" at bounding box center [578, 217] width 453 height 18
click at [783, 289] on icon at bounding box center [780, 290] width 14 height 14
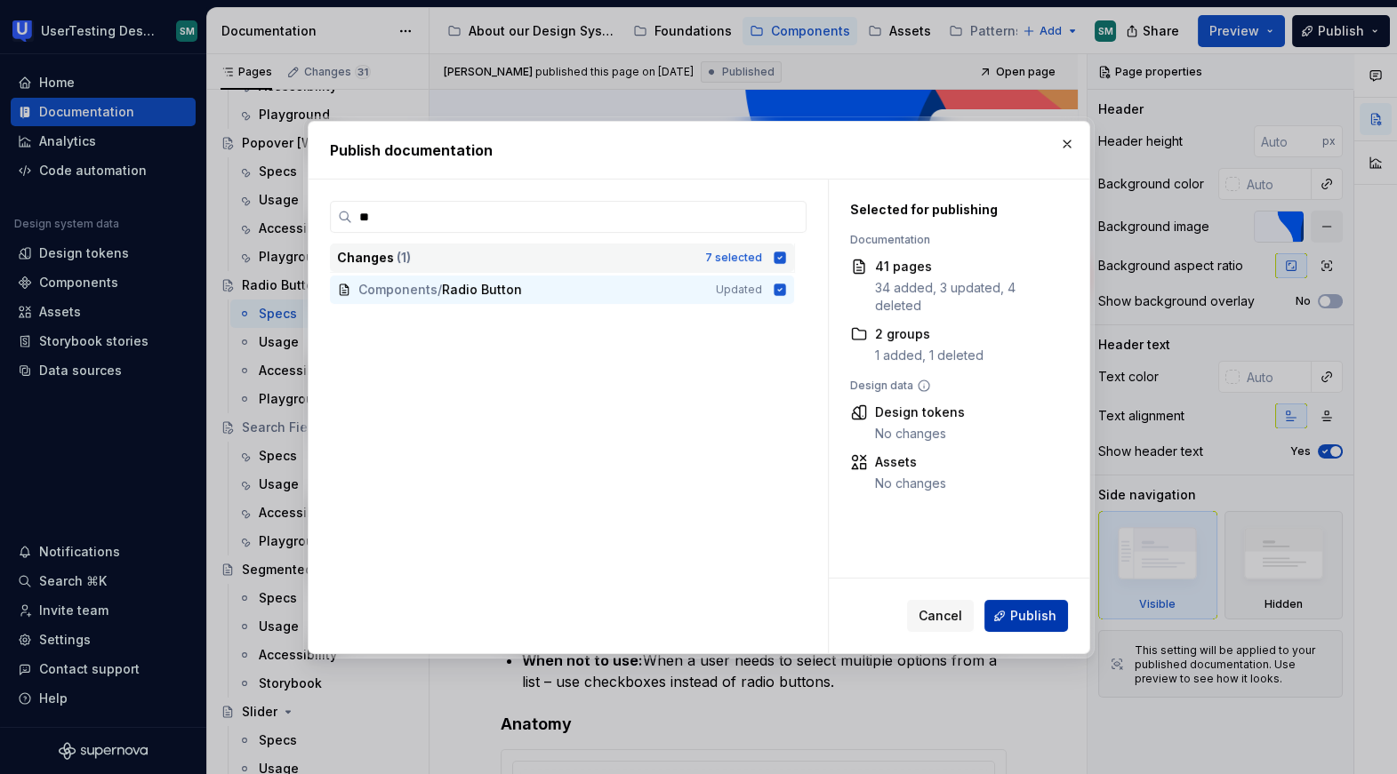
click at [1049, 616] on span "Publish" at bounding box center [1033, 616] width 46 height 18
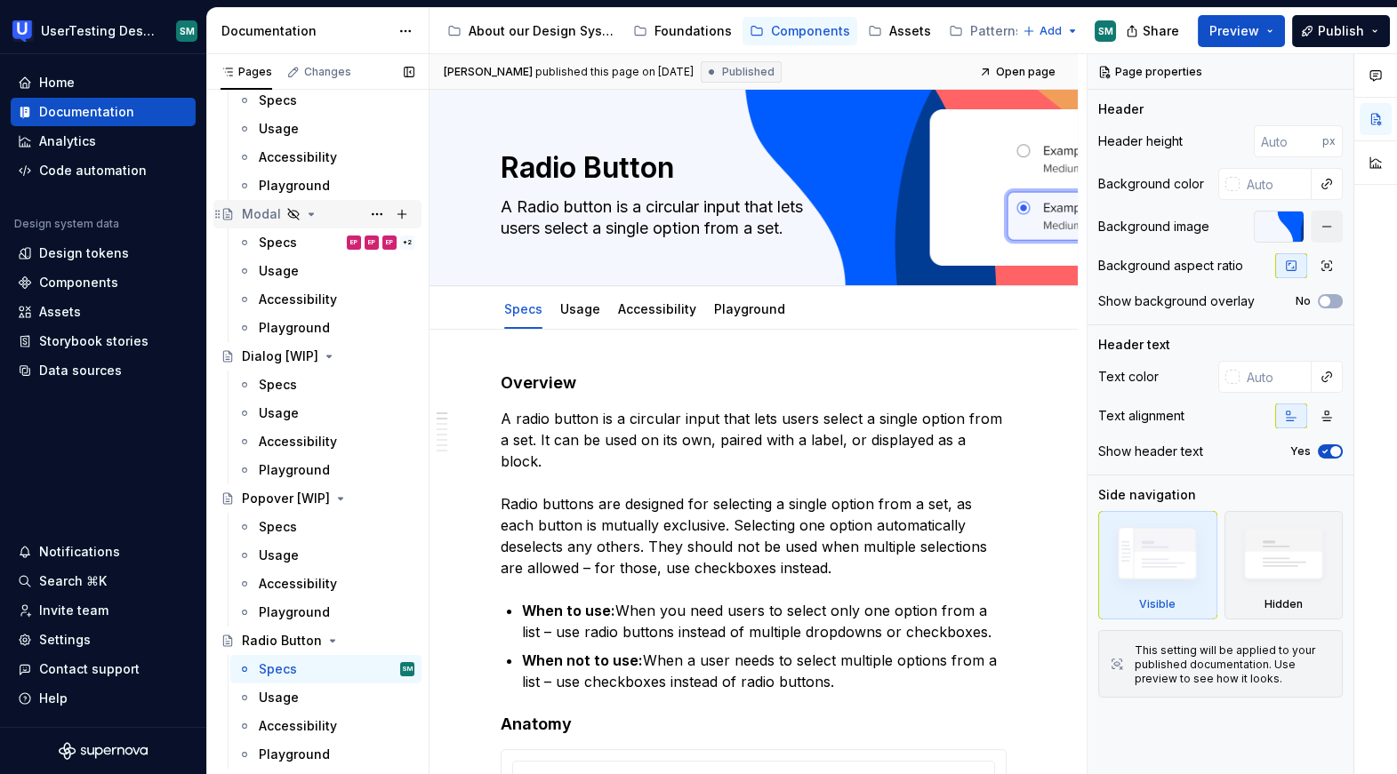
scroll to position [1169, 0]
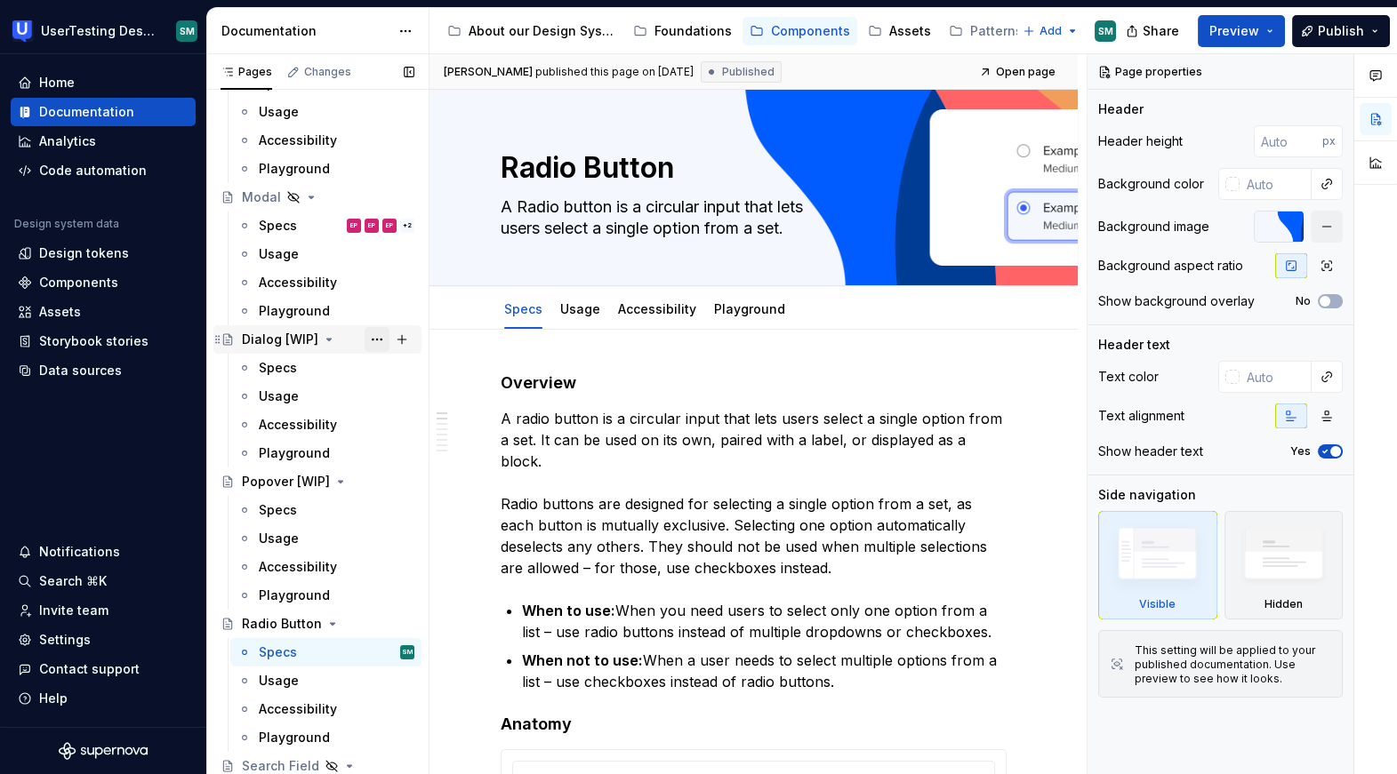
click at [374, 341] on button "Page tree" at bounding box center [376, 339] width 25 height 25
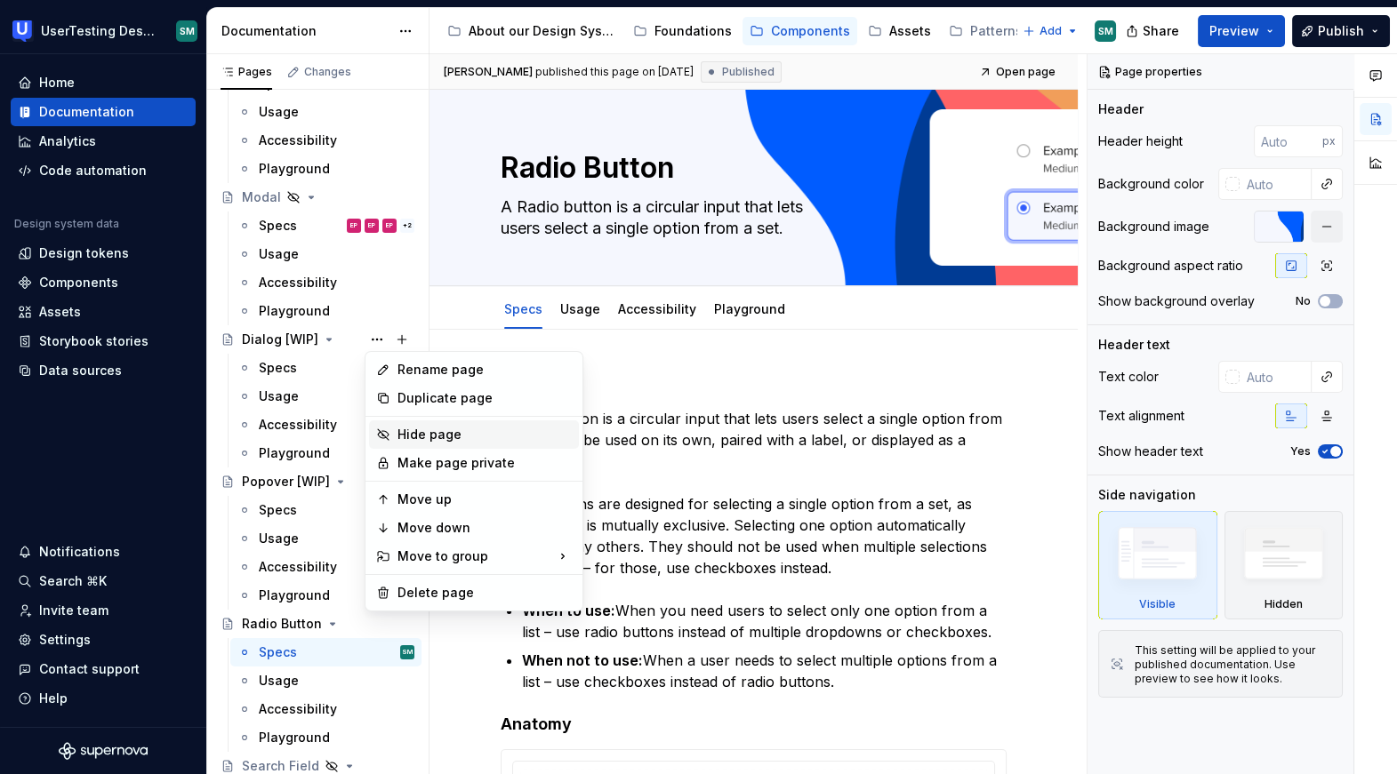
click at [435, 437] on div "Hide page" at bounding box center [484, 435] width 174 height 18
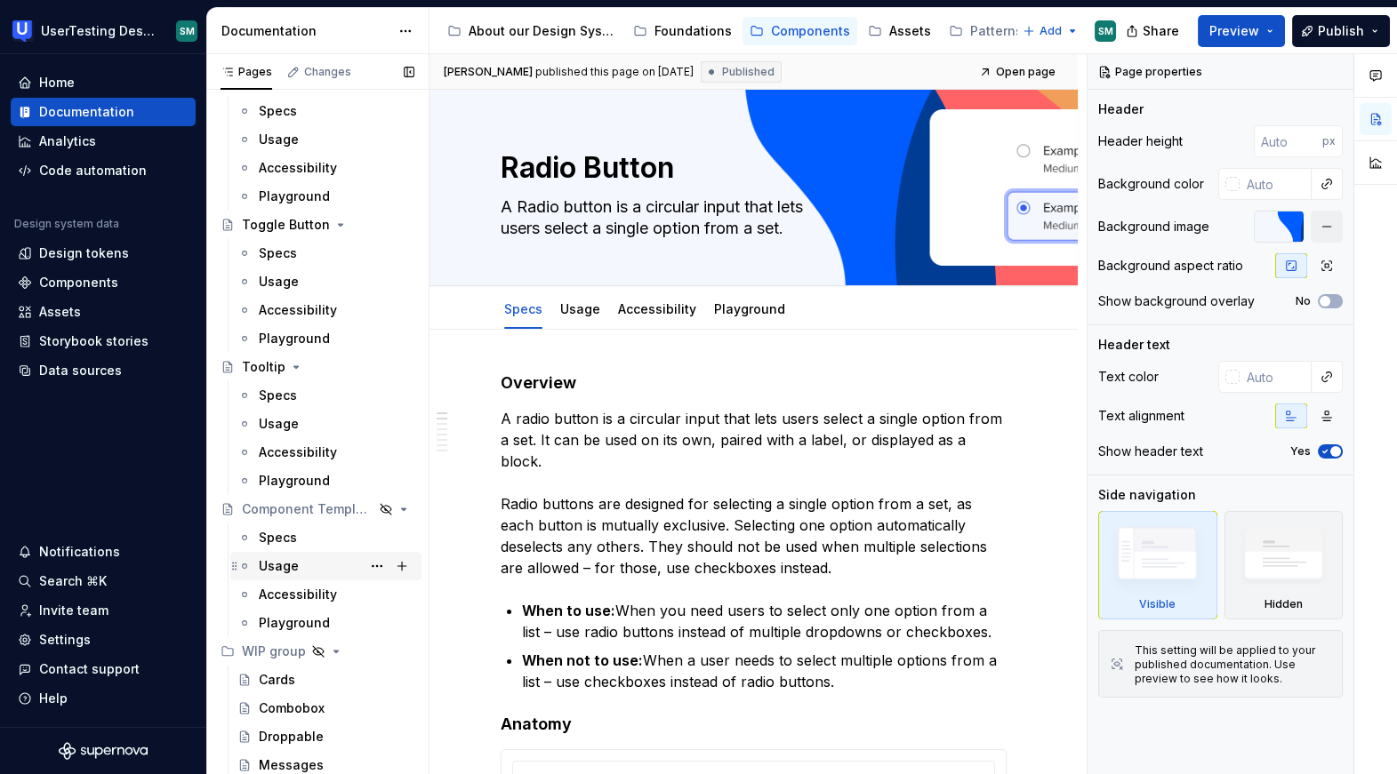
scroll to position [1213, 0]
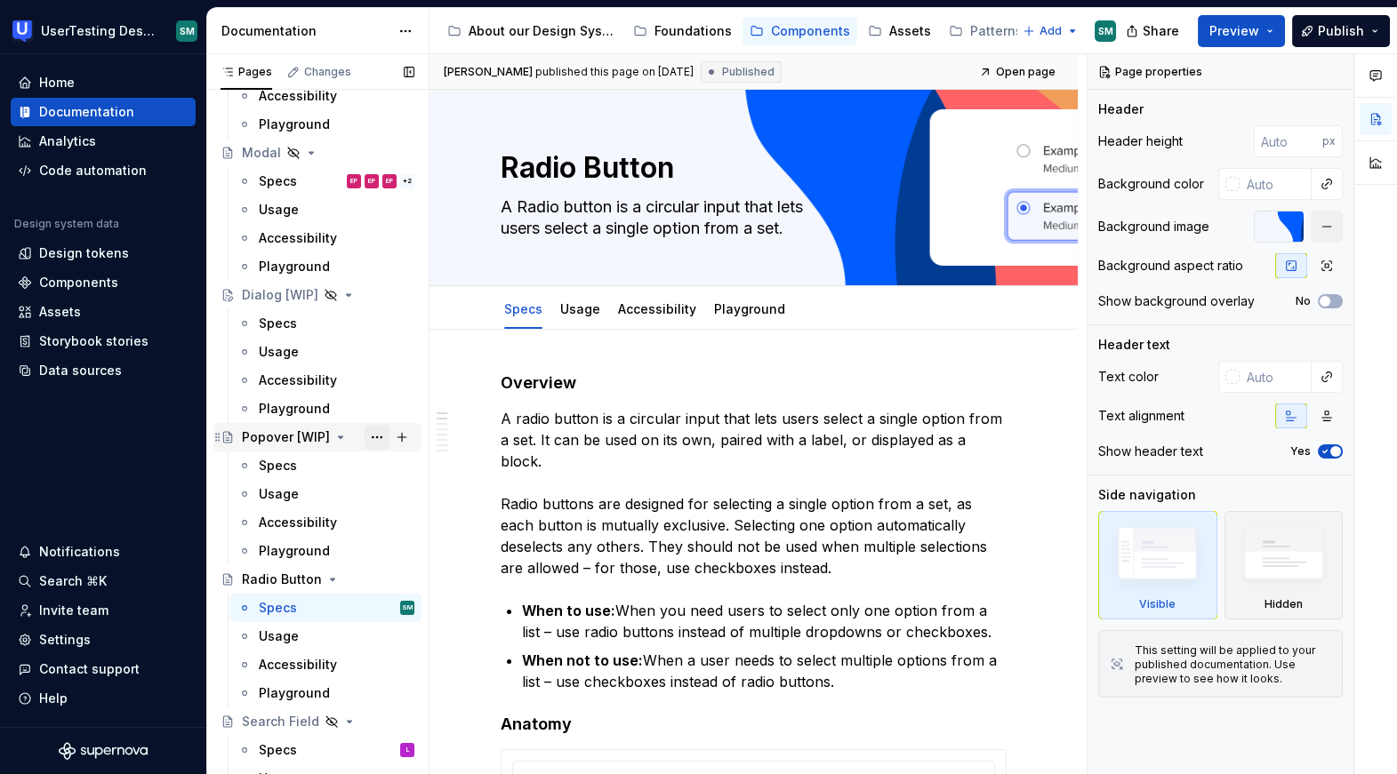
click at [375, 433] on button "Page tree" at bounding box center [376, 437] width 25 height 25
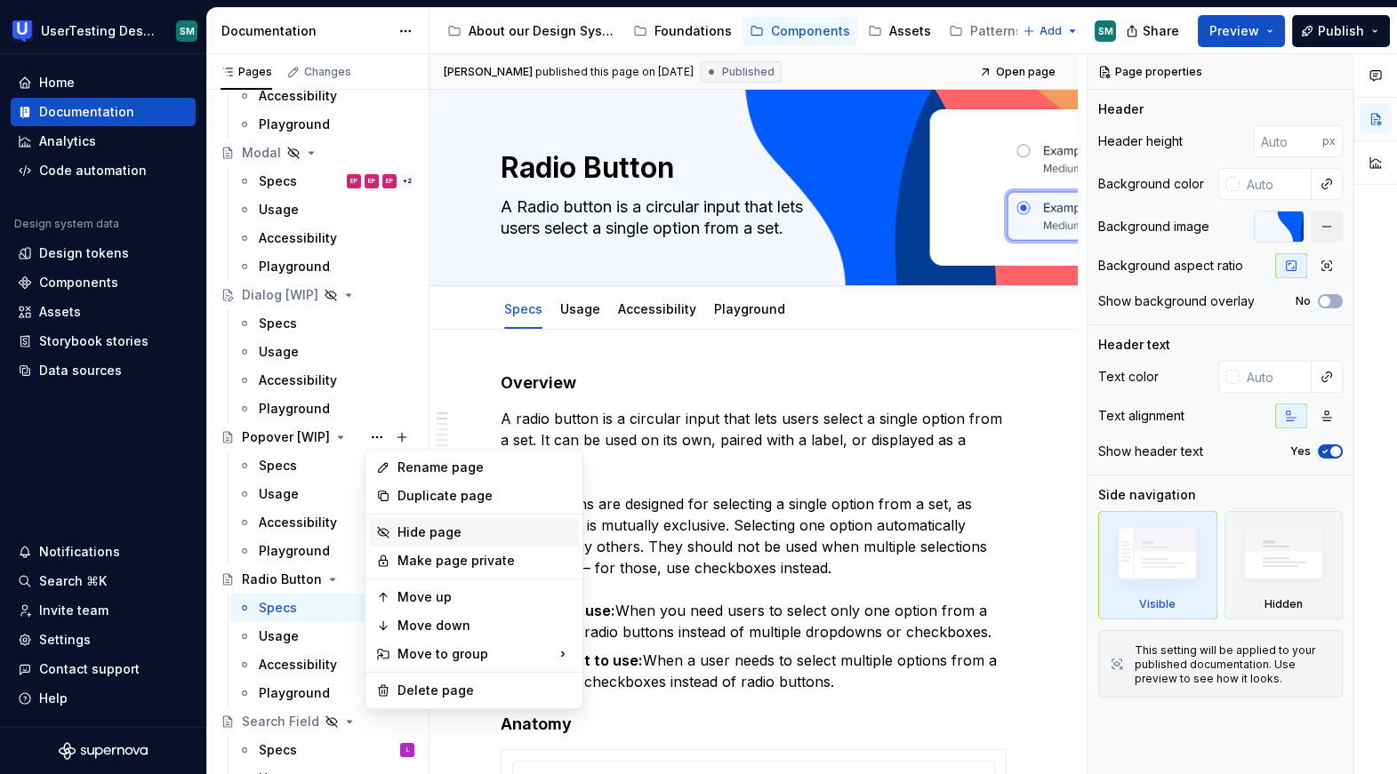
click at [434, 529] on div "Hide page" at bounding box center [484, 533] width 174 height 18
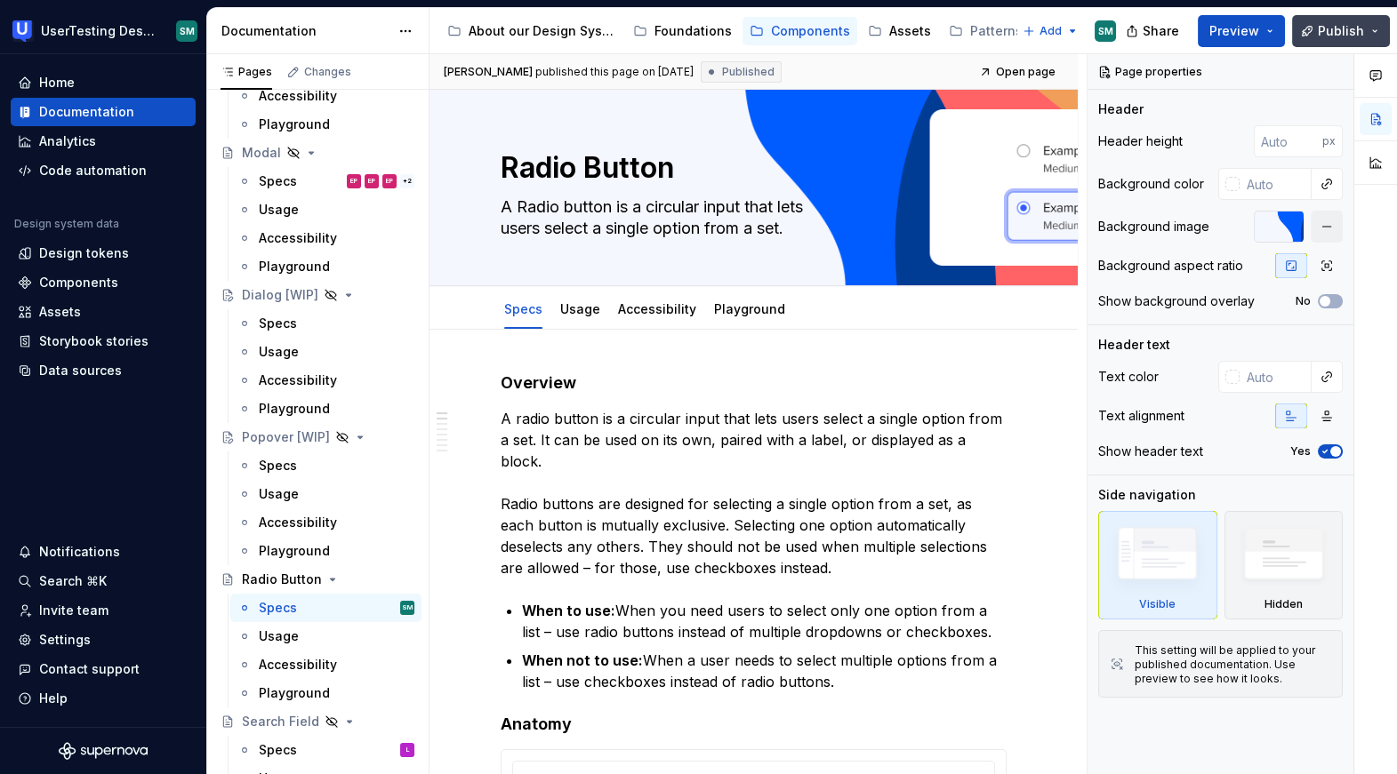
click at [1364, 28] on button "Publish" at bounding box center [1341, 31] width 98 height 32
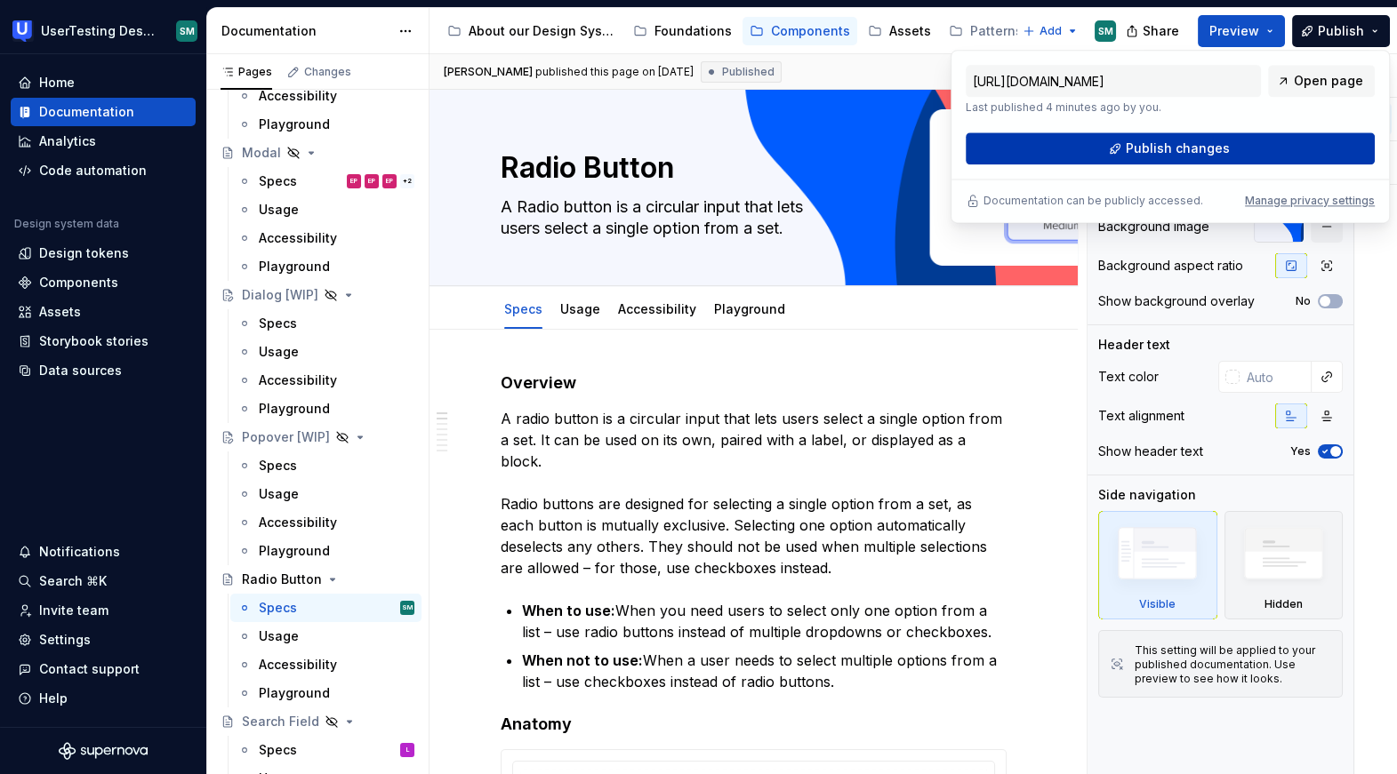
click at [1204, 145] on span "Publish changes" at bounding box center [1177, 149] width 104 height 18
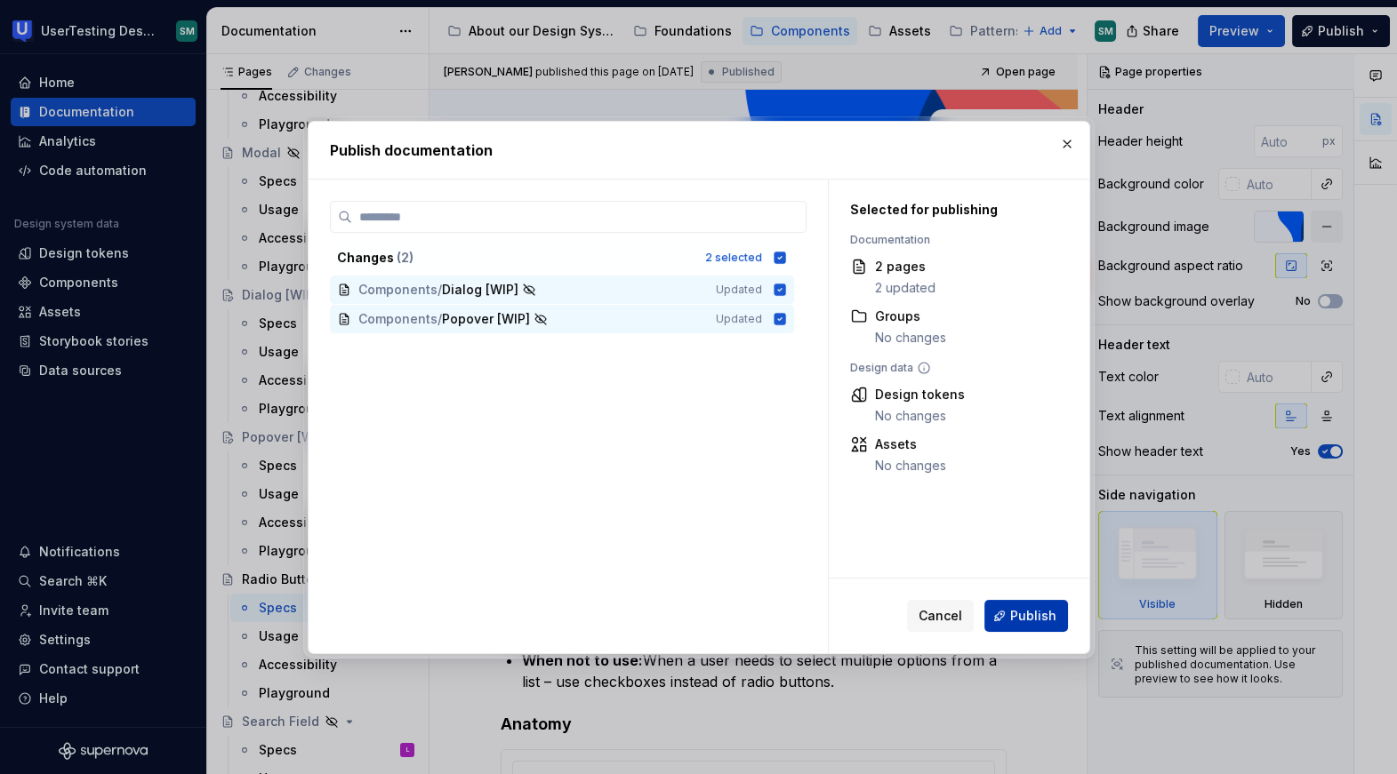
click at [1028, 611] on span "Publish" at bounding box center [1033, 616] width 46 height 18
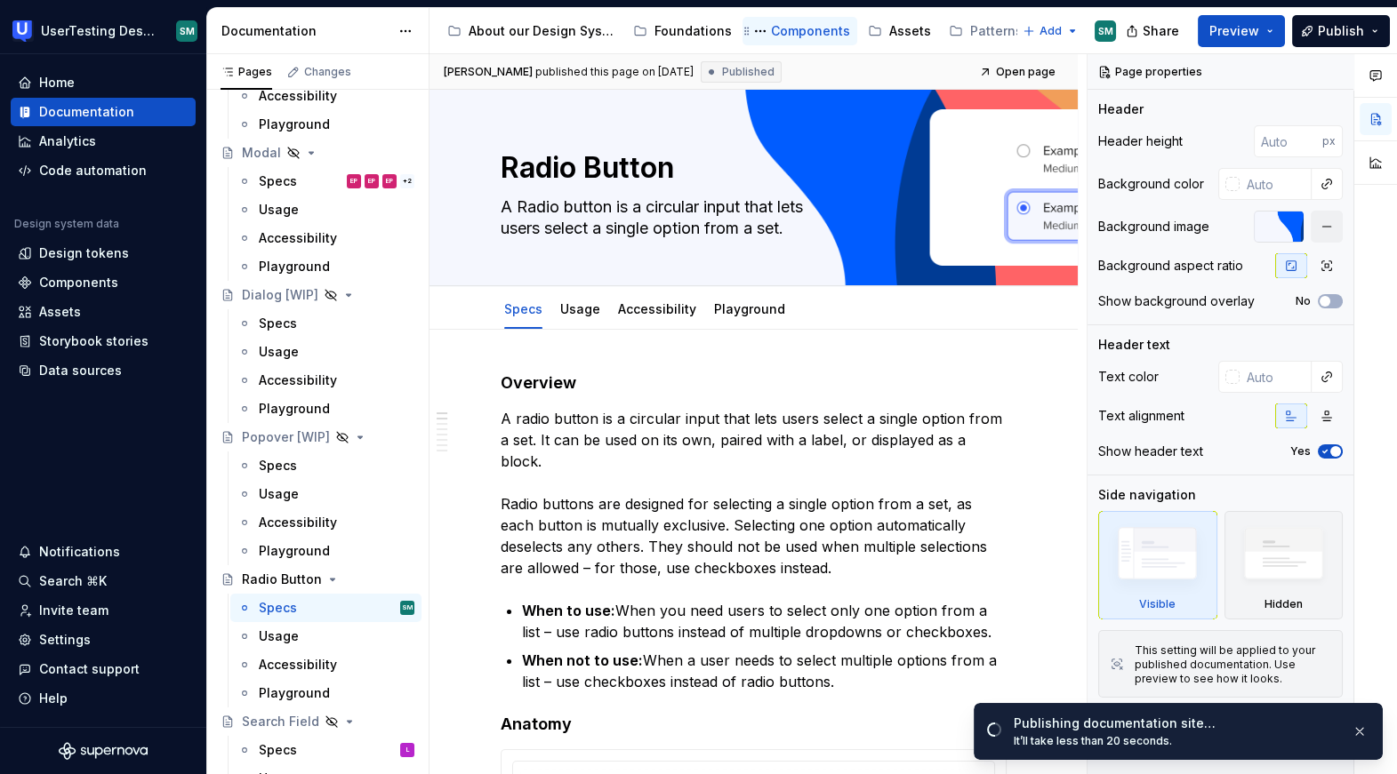
type textarea "*"
